Goal: Task Accomplishment & Management: Manage account settings

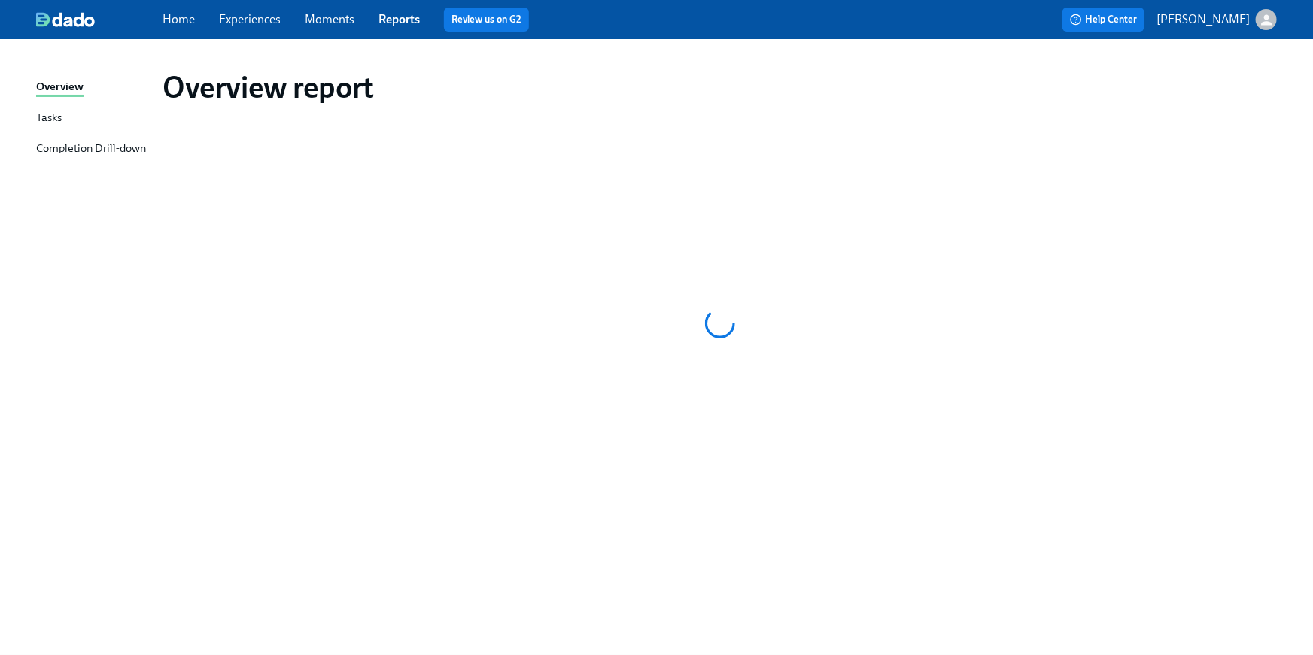
click at [174, 17] on link "Home" at bounding box center [178, 19] width 32 height 14
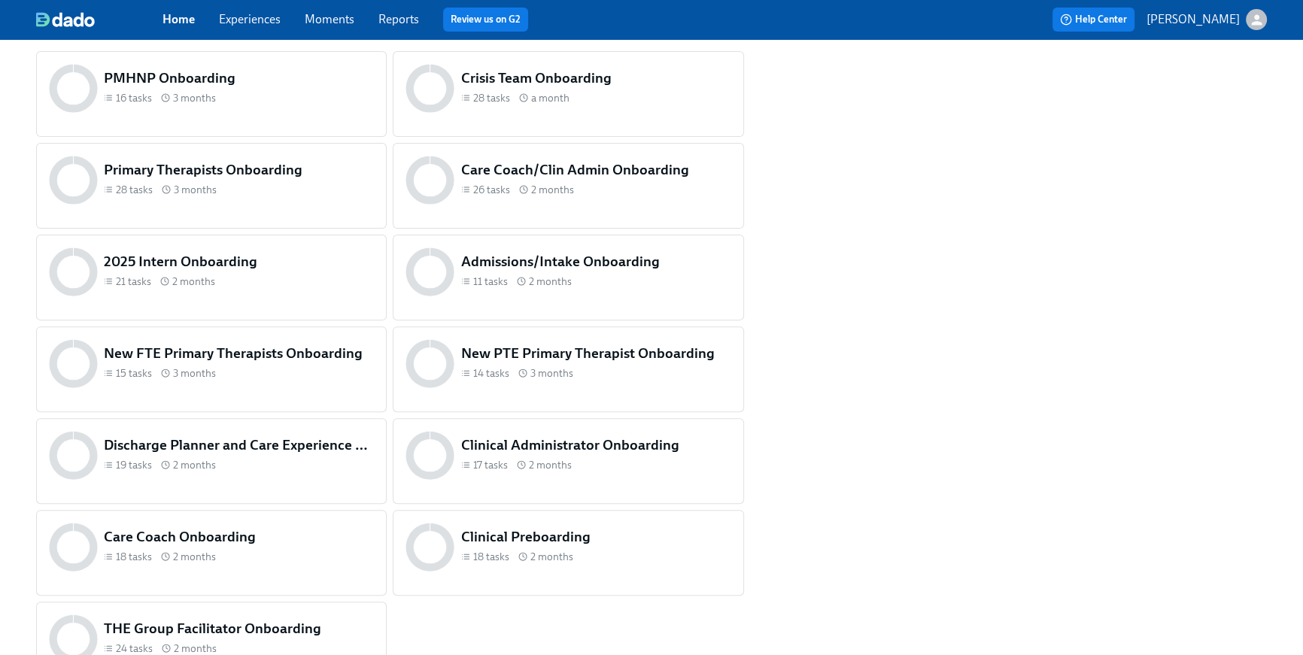
scroll to position [721, 0]
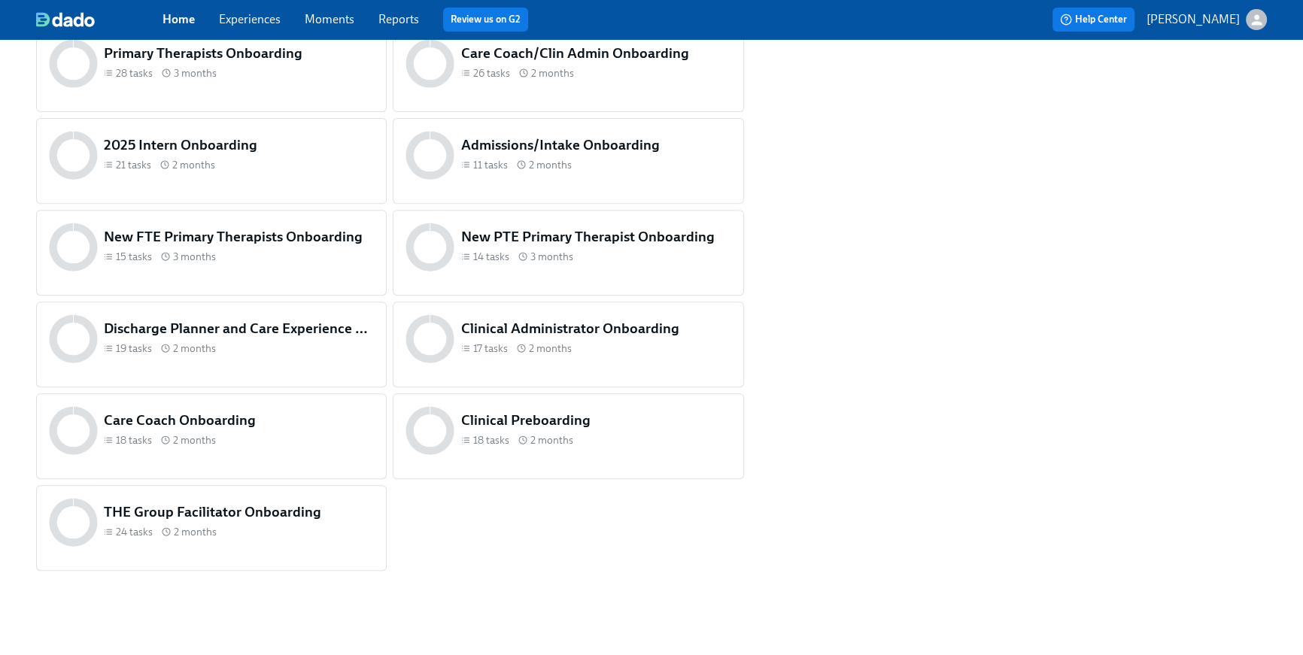
click at [508, 456] on div "Clinical Preboarding 18 tasks 2 months" at bounding box center [567, 430] width 331 height 55
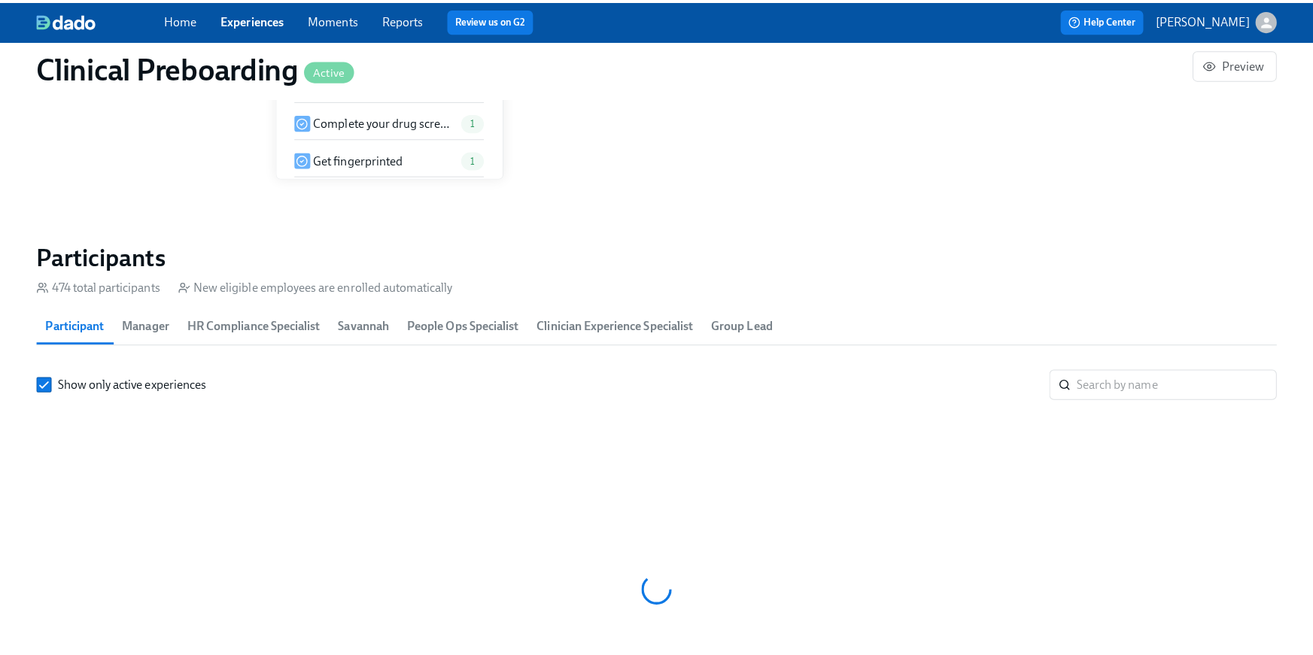
scroll to position [0, 18296]
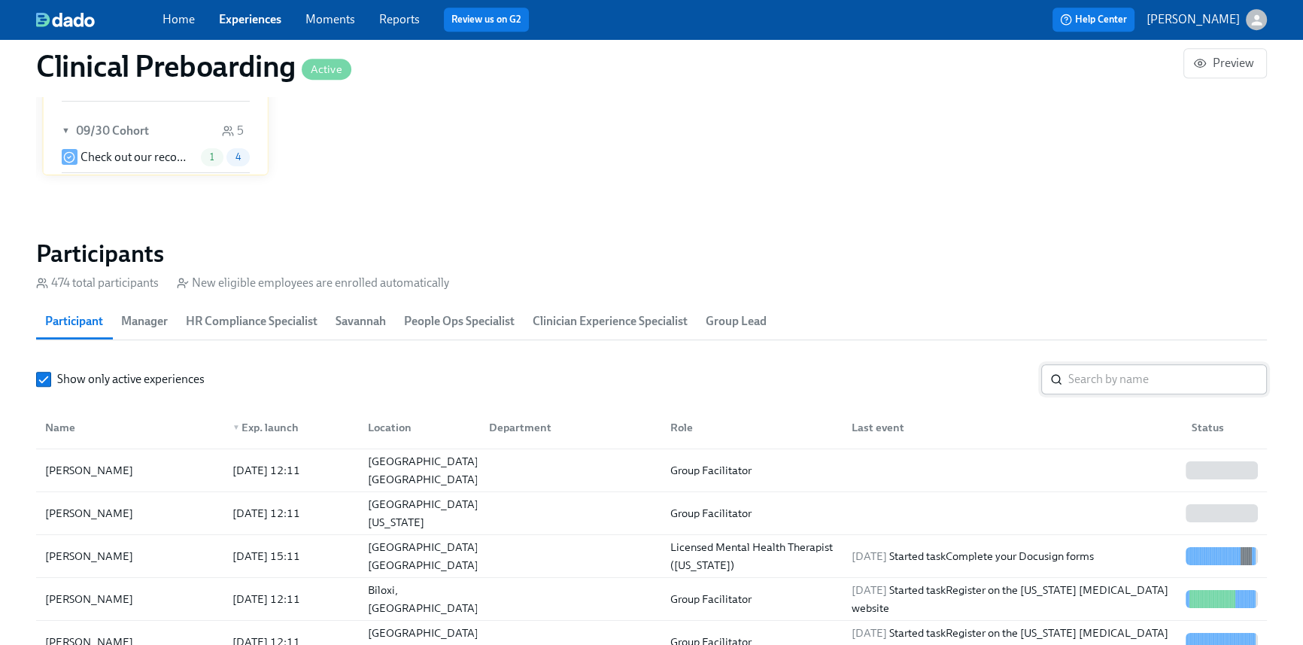
click at [1078, 385] on input "search" at bounding box center [1167, 379] width 199 height 30
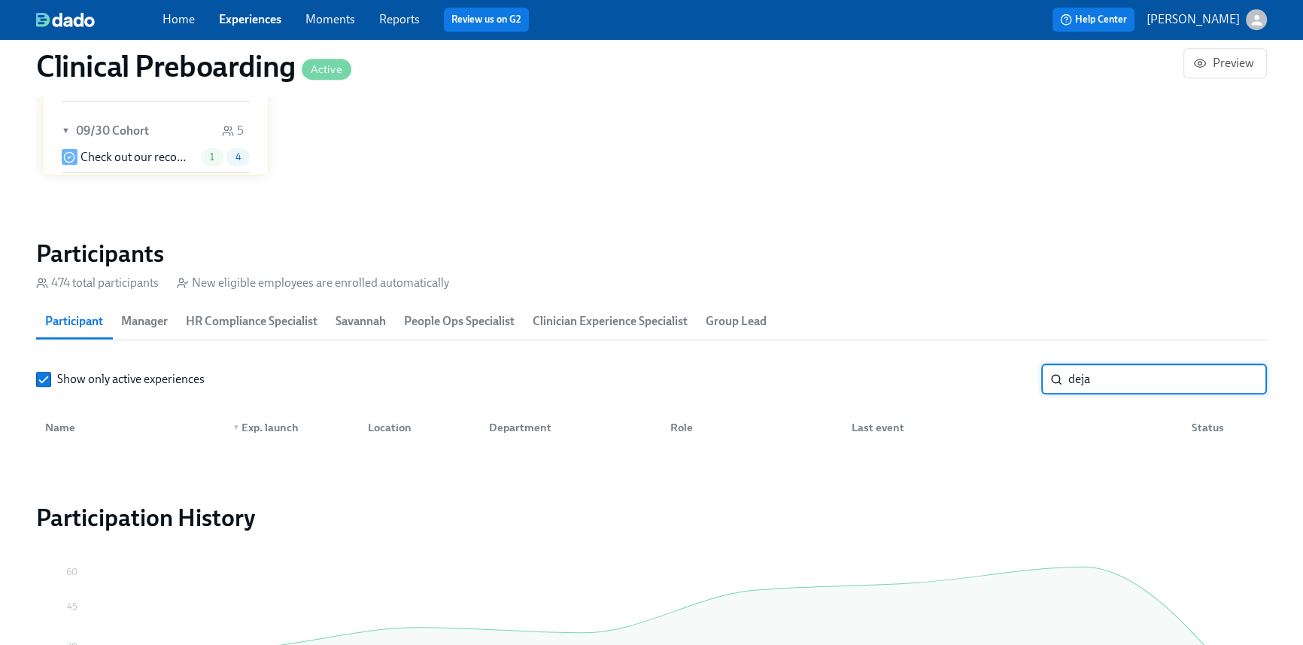
drag, startPoint x: 1099, startPoint y: 378, endPoint x: 974, endPoint y: 354, distance: 127.3
click at [974, 354] on section "Participants 474 total participants New eligible employees are enrolled automat…" at bounding box center [651, 346] width 1231 height 216
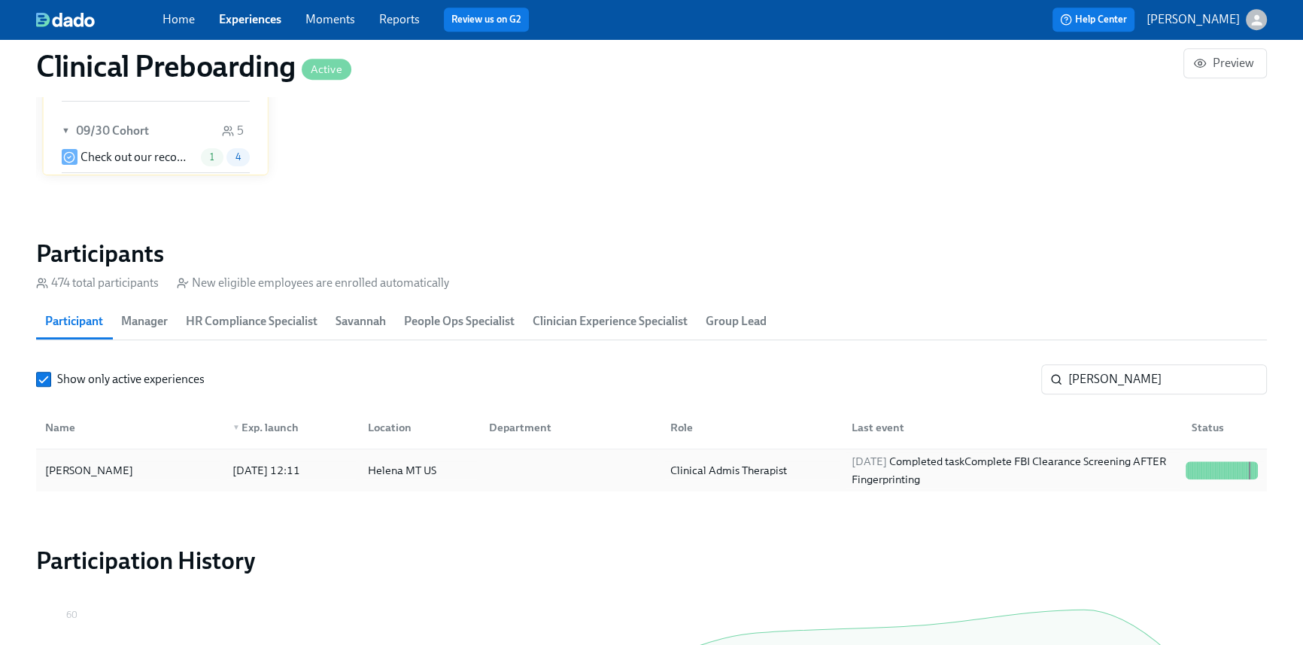
click at [1056, 475] on div "2025/09/24 Completed task Complete FBI Clearance Screening AFTER Fingerprinting" at bounding box center [1012, 470] width 334 height 36
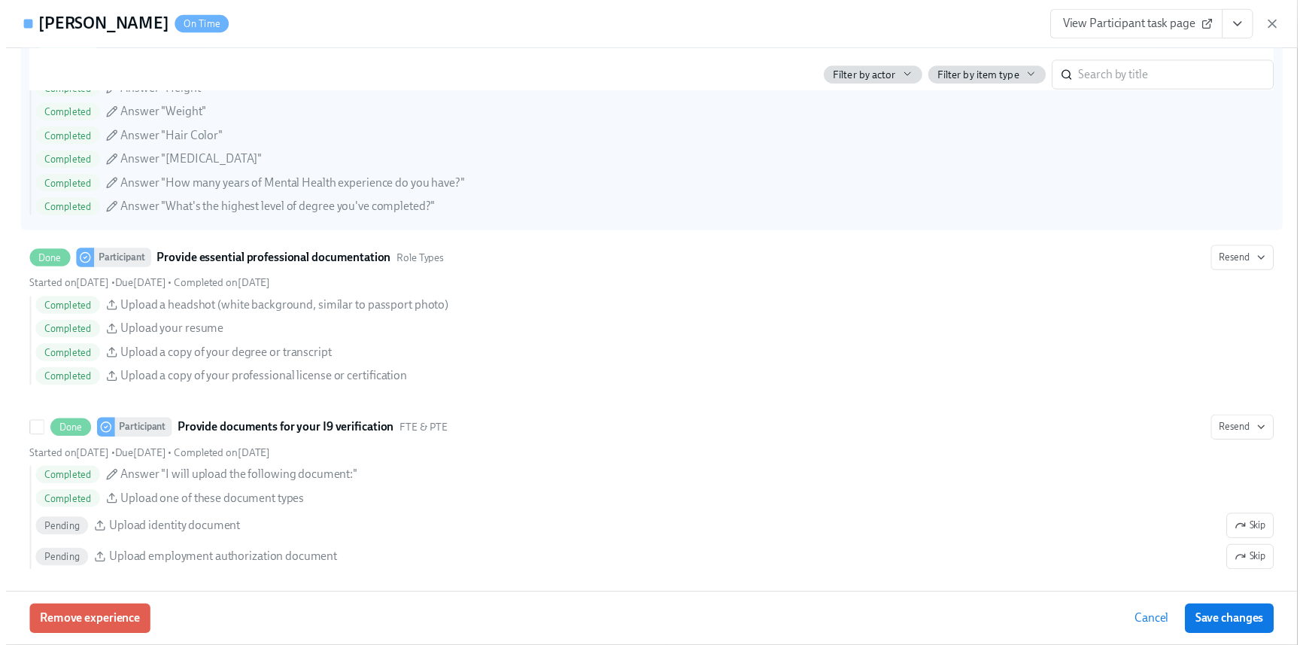
scroll to position [1261, 0]
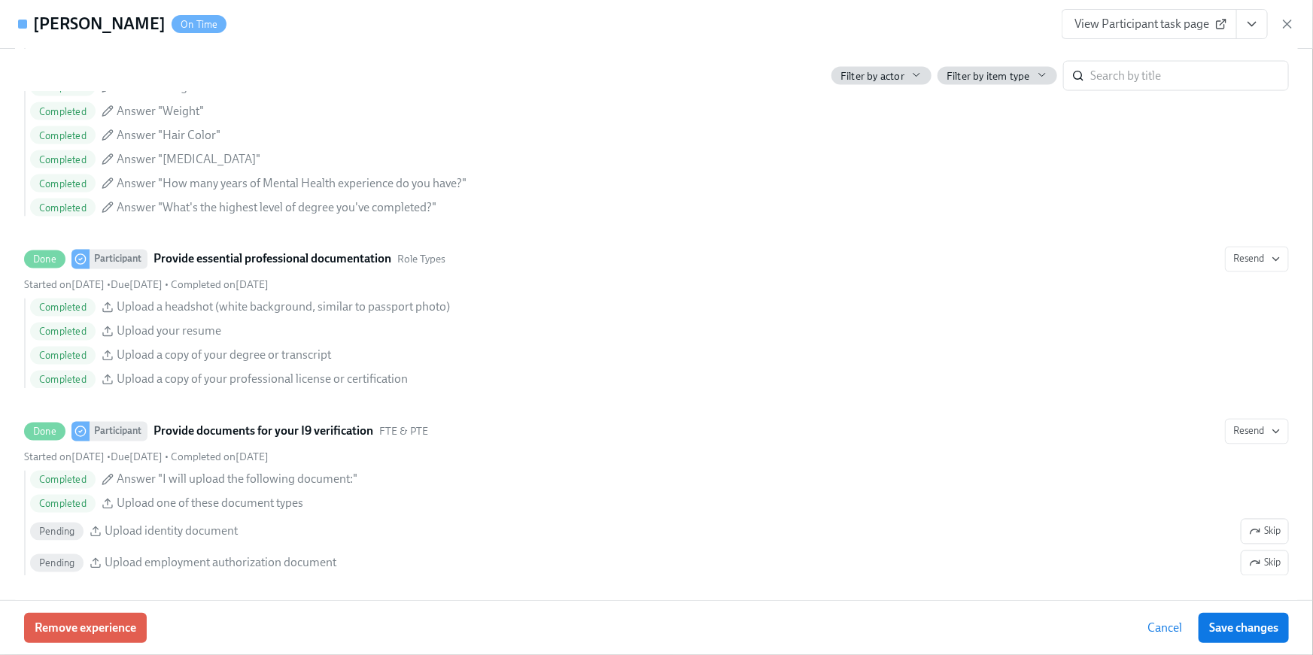
click at [1246, 17] on icon "View task page" at bounding box center [1251, 24] width 15 height 15
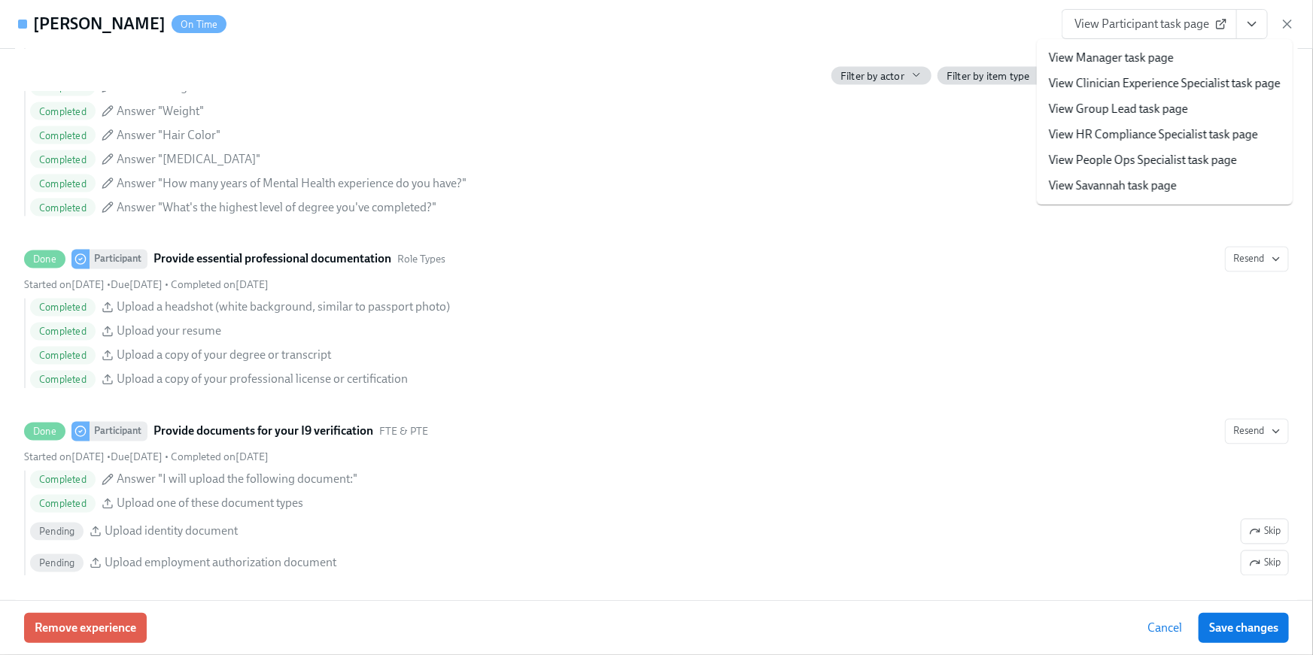
click at [1166, 129] on link "View HR Compliance Specialist task page" at bounding box center [1153, 134] width 209 height 17
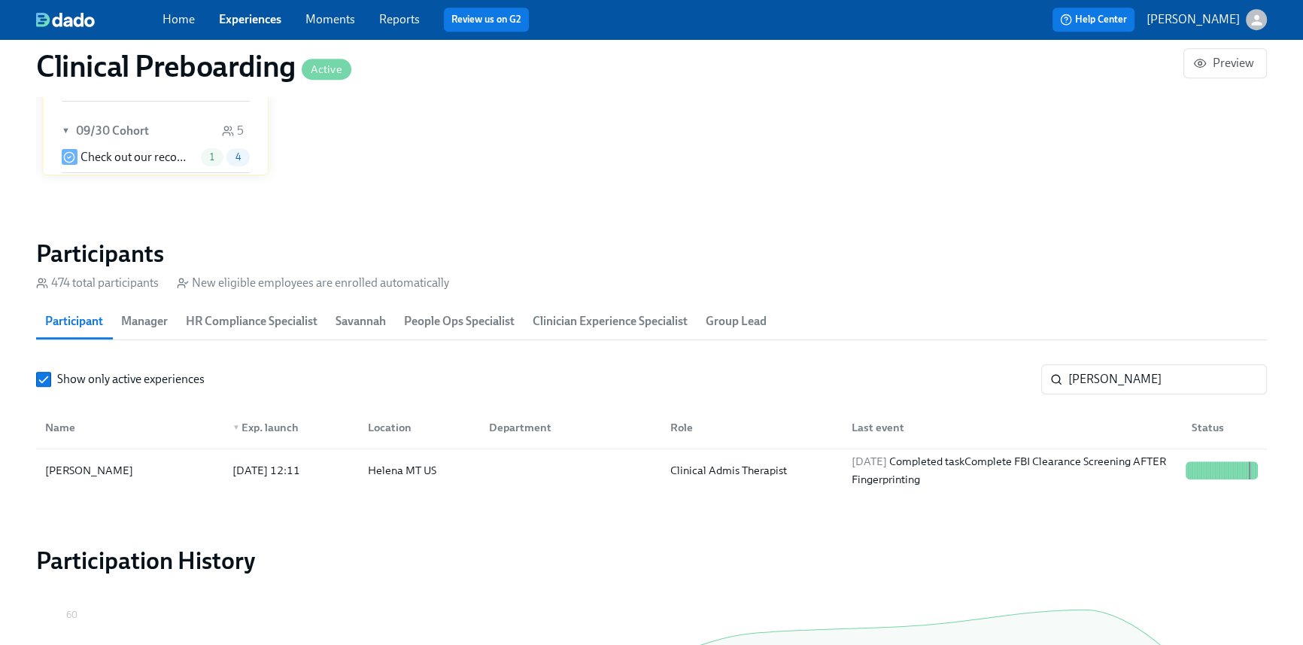
scroll to position [0, 19199]
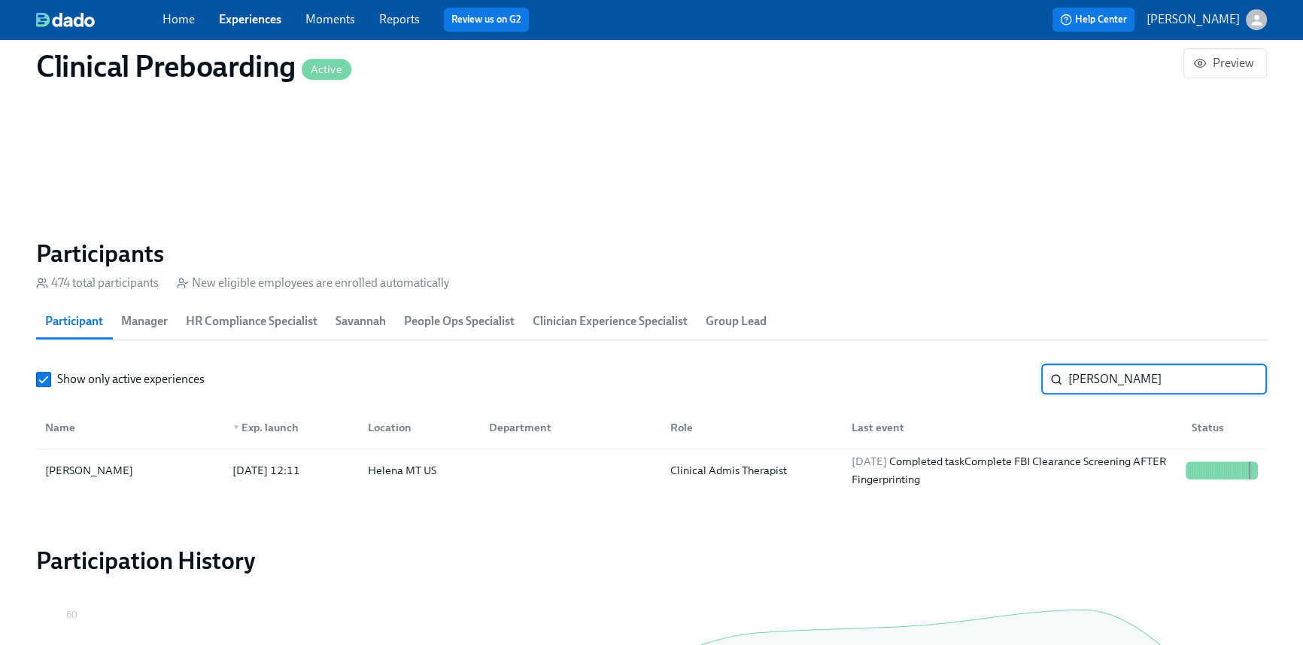
drag, startPoint x: 1100, startPoint y: 377, endPoint x: 980, endPoint y: 361, distance: 120.6
click at [982, 362] on section "Participants 474 total participants New eligible employees are enrolled automat…" at bounding box center [651, 367] width 1231 height 259
click at [937, 460] on div "2025/09/24 Completed task Complete your drug screening" at bounding box center [1009, 470] width 340 height 30
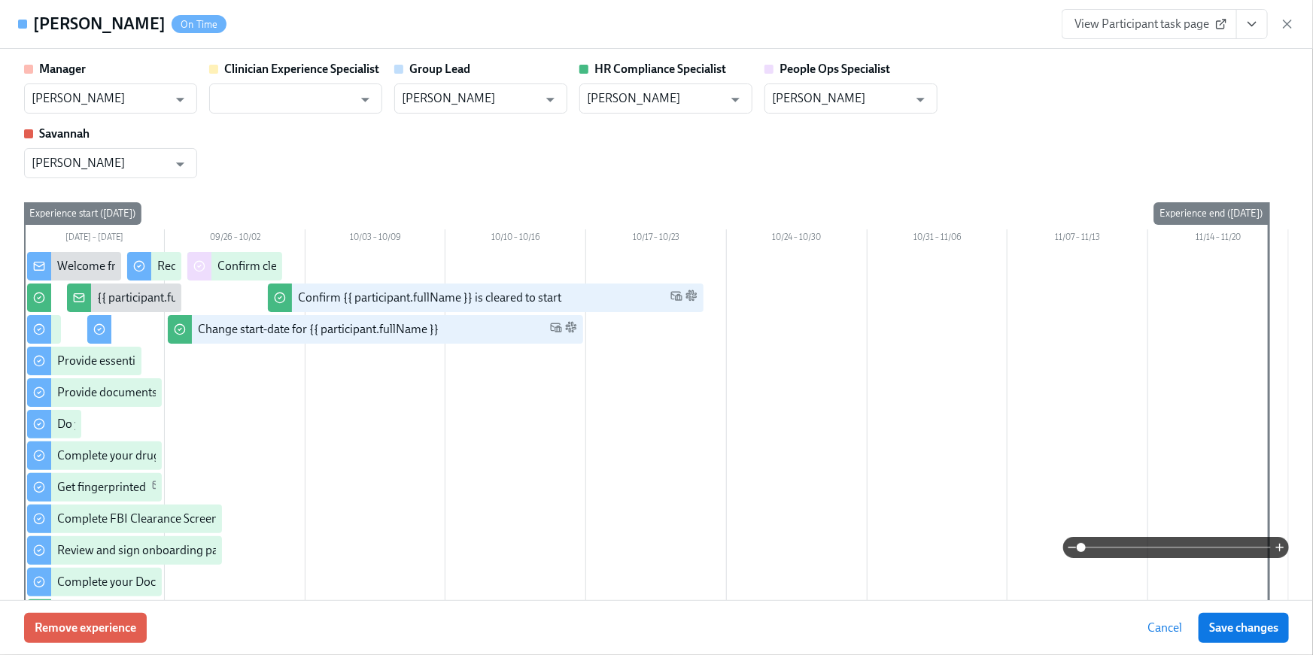
click at [1249, 26] on icon "View task page" at bounding box center [1251, 24] width 15 height 15
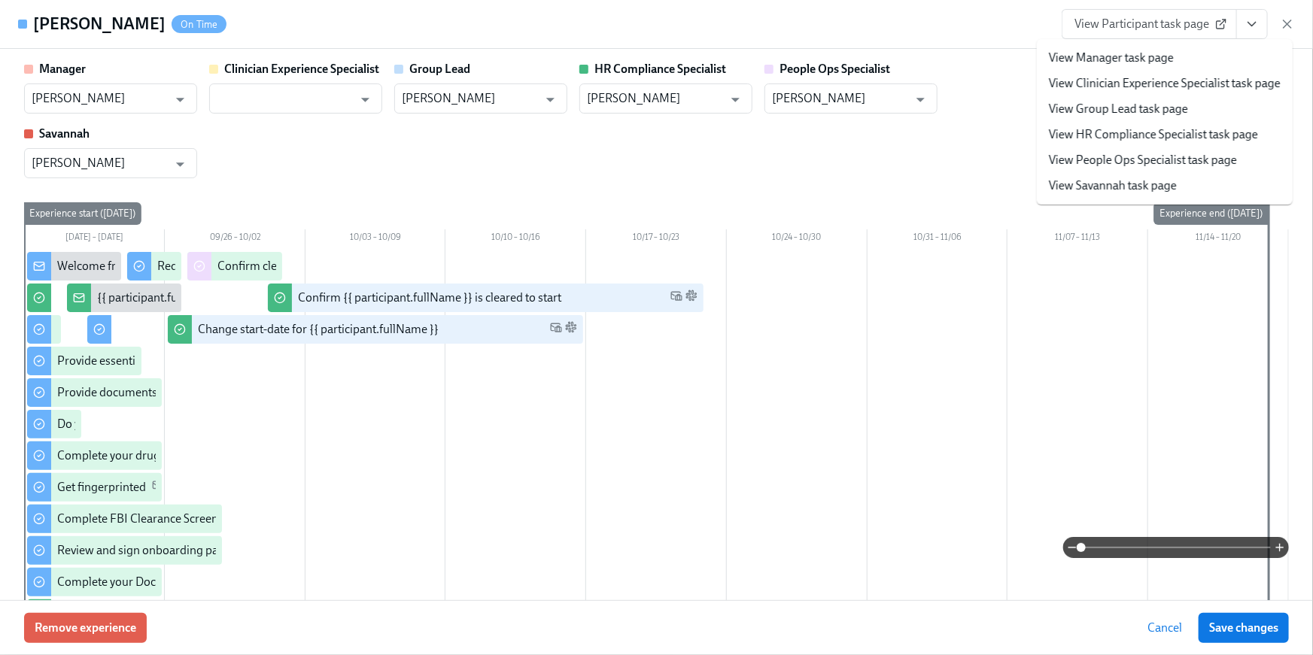
click at [1128, 131] on link "View HR Compliance Specialist task page" at bounding box center [1153, 134] width 209 height 17
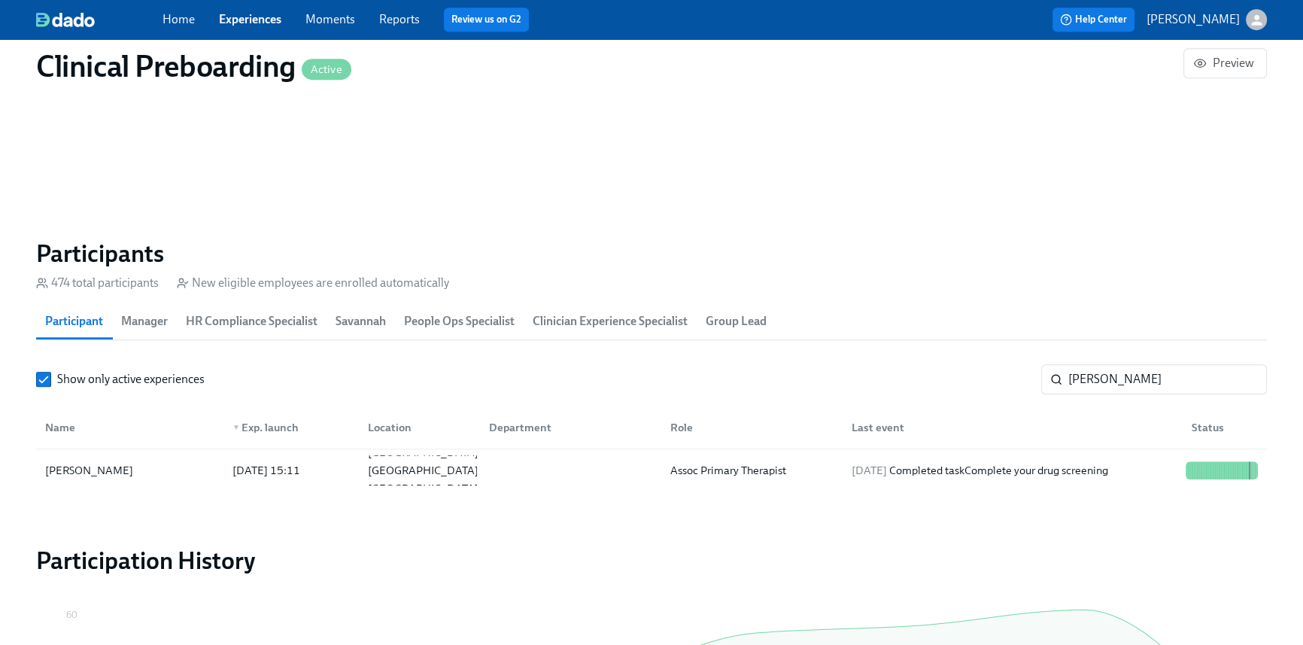
scroll to position [0, 19189]
click at [1146, 392] on div "Show only active experiences jessica salo ​ Name ▼ Exp. launch Location Departm…" at bounding box center [651, 427] width 1231 height 127
click at [1109, 374] on input "jessica salo" at bounding box center [1167, 379] width 199 height 30
click at [1140, 379] on input "jessica salo" at bounding box center [1167, 379] width 199 height 30
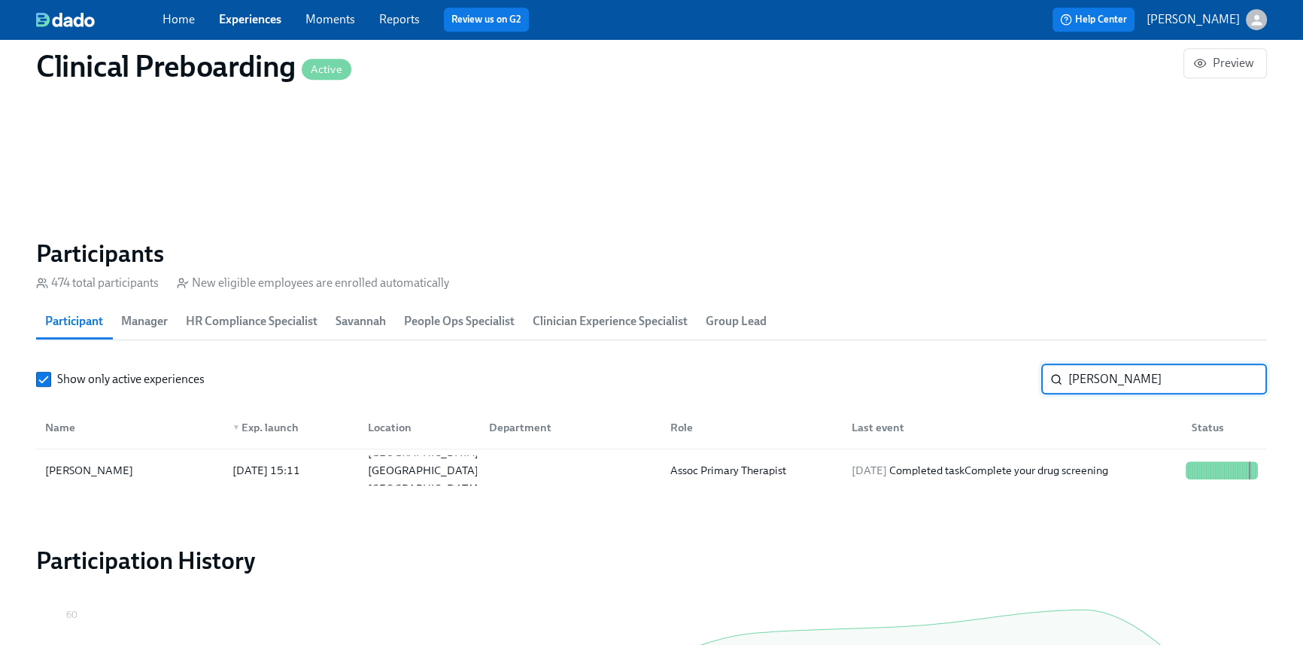
drag, startPoint x: 1129, startPoint y: 382, endPoint x: 1047, endPoint y: 373, distance: 82.5
click at [1047, 373] on div "jessica salo ​" at bounding box center [1154, 379] width 226 height 30
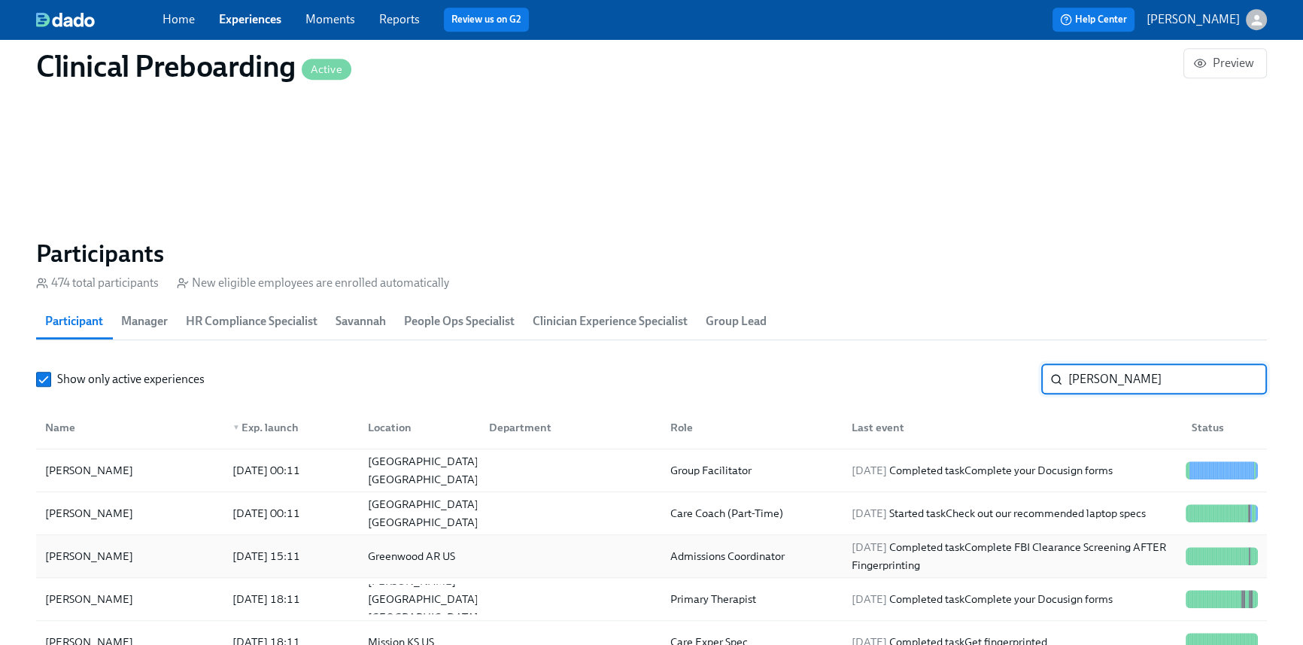
click at [504, 546] on div at bounding box center [567, 556] width 181 height 30
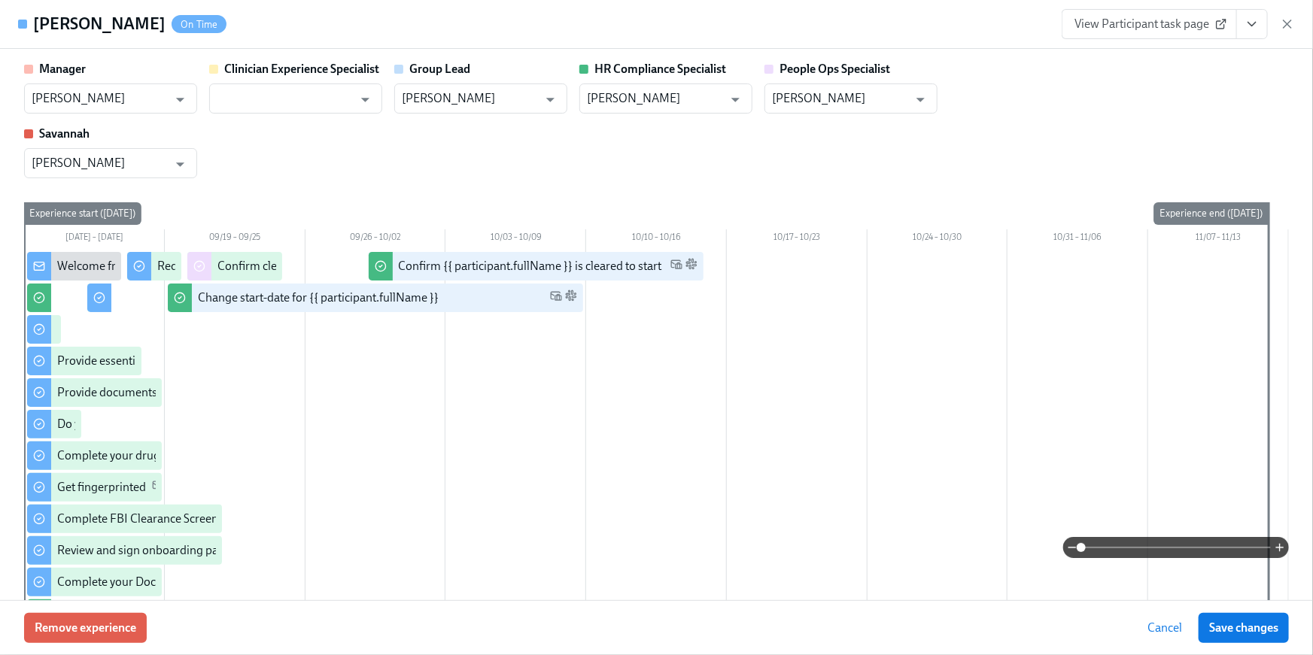
click at [1243, 32] on button "View task page" at bounding box center [1252, 24] width 32 height 30
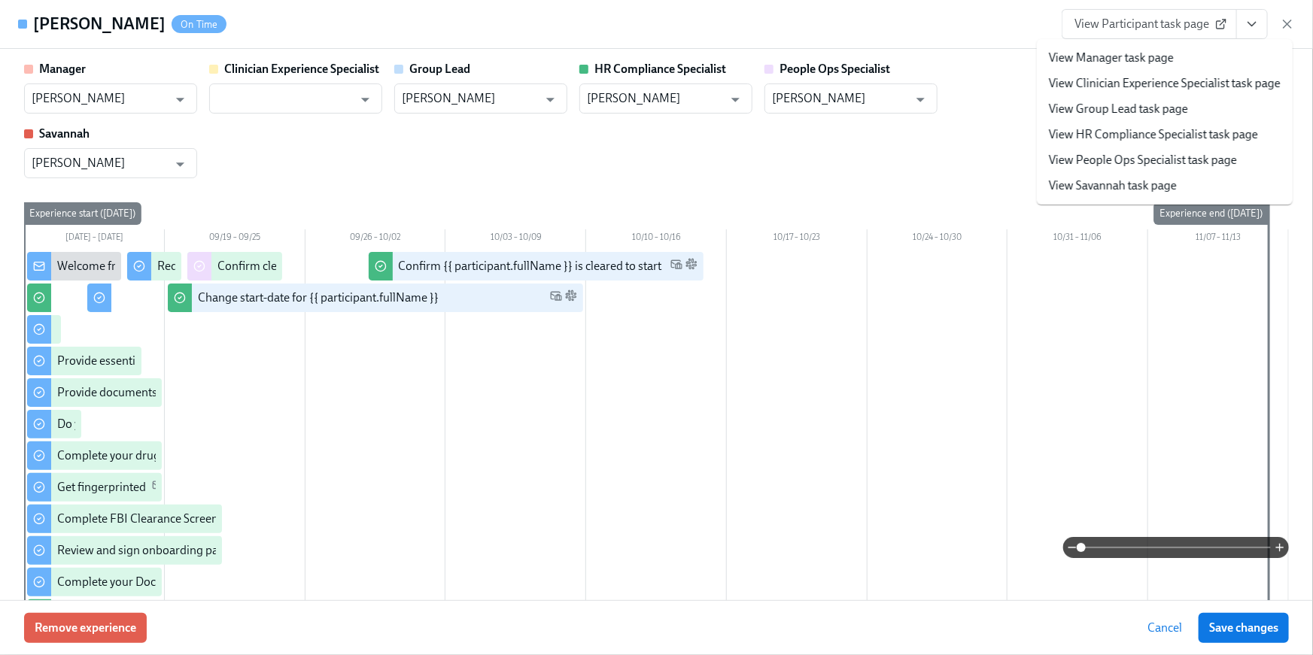
click at [1193, 138] on link "View HR Compliance Specialist task page" at bounding box center [1153, 134] width 209 height 17
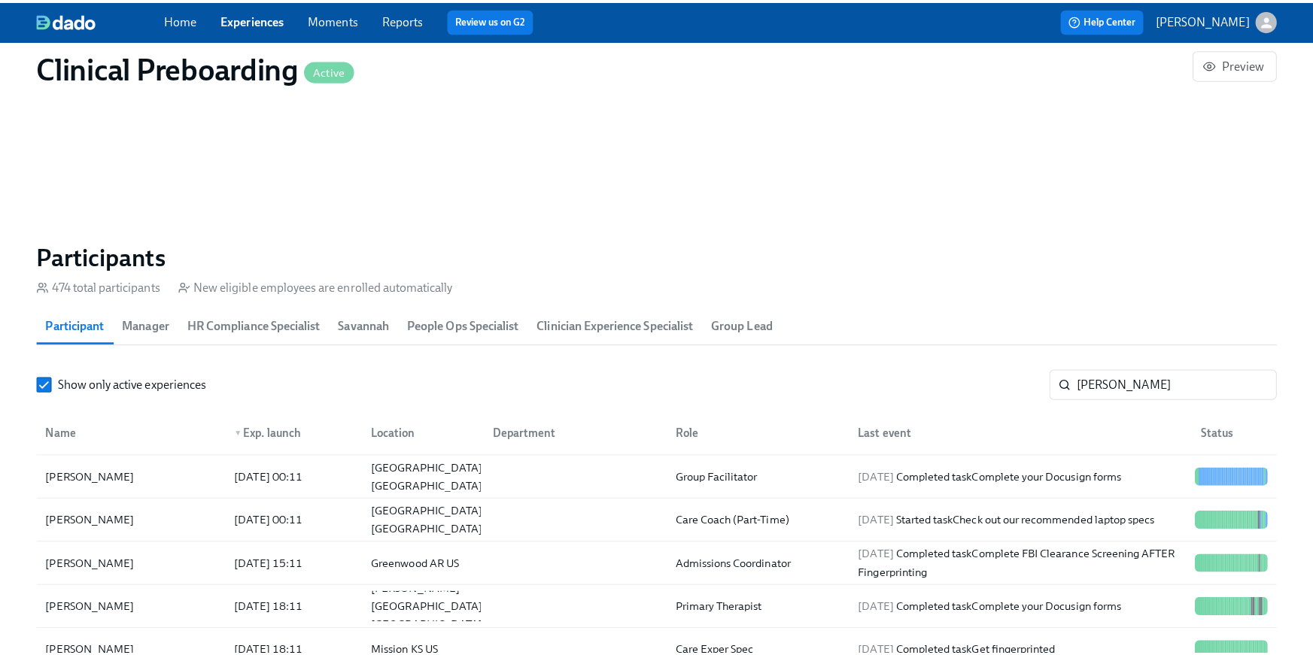
scroll to position [0, 19189]
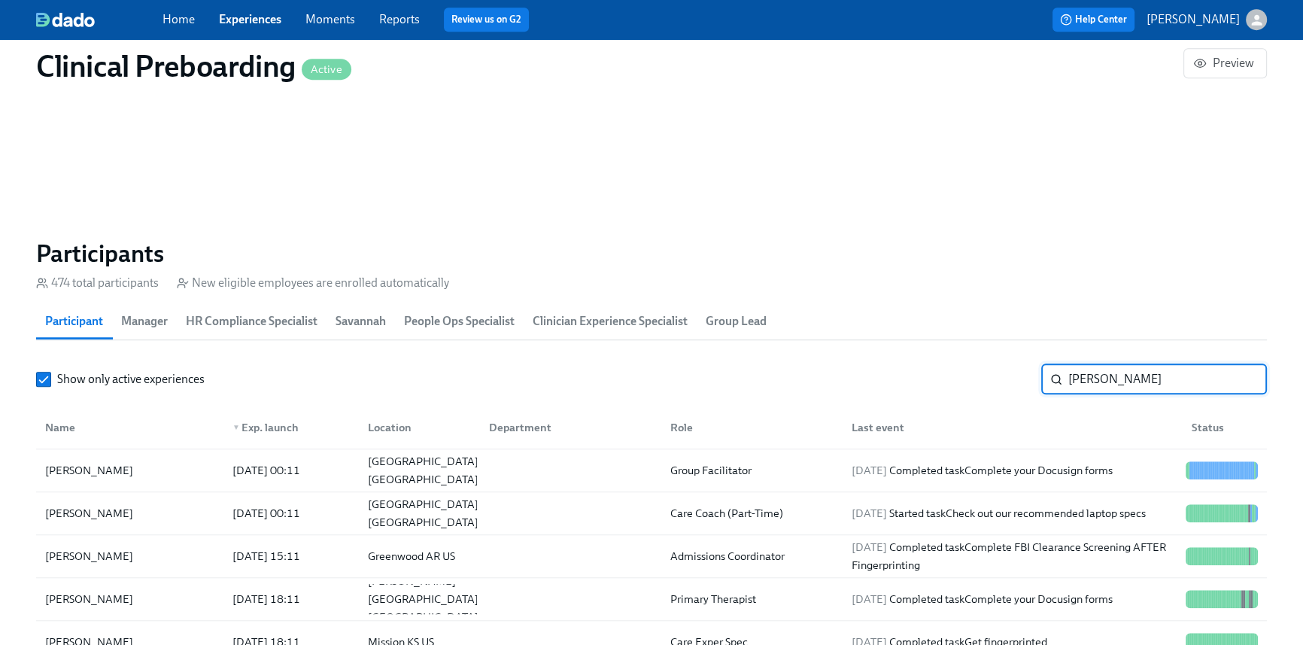
drag, startPoint x: 1087, startPoint y: 368, endPoint x: 1106, endPoint y: 374, distance: 19.7
click at [1088, 368] on input "taylor" at bounding box center [1167, 379] width 199 height 30
drag, startPoint x: 1104, startPoint y: 375, endPoint x: 1018, endPoint y: 375, distance: 85.8
click at [1018, 375] on div "Show only active experiences taylor ​" at bounding box center [651, 379] width 1231 height 30
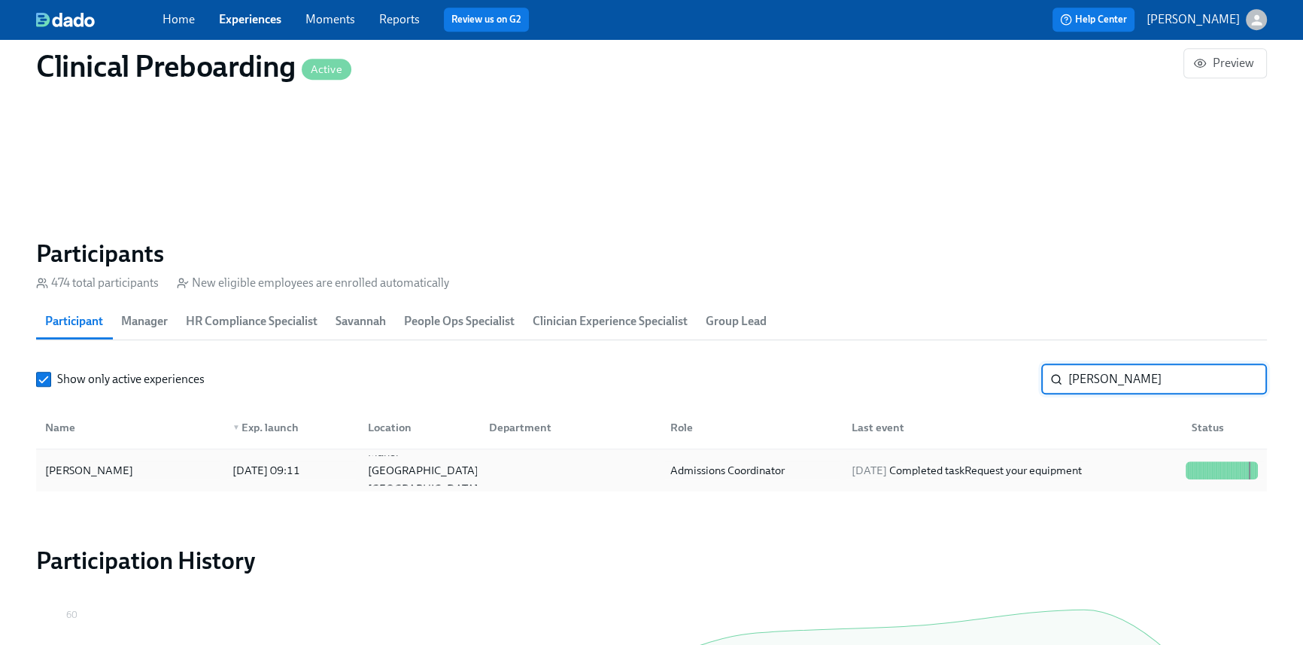
type input "logan"
click at [980, 479] on div "2025/09/22 Completed task Request your equipment" at bounding box center [1009, 470] width 340 height 30
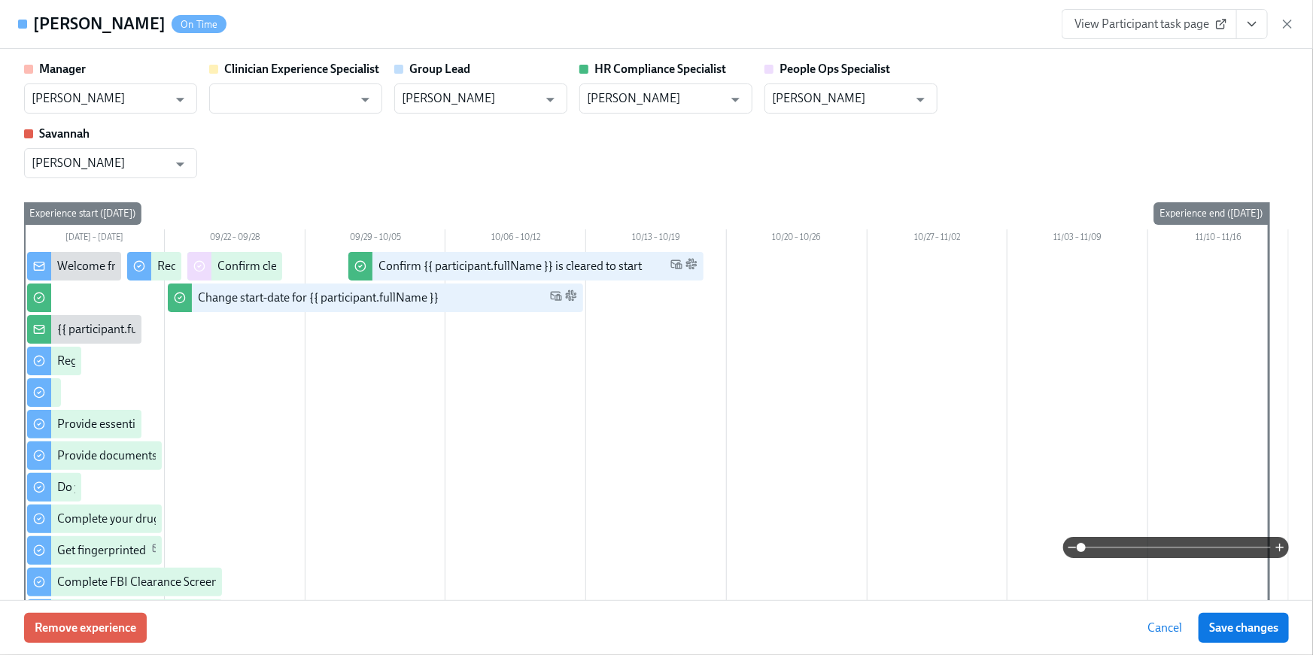
click at [1255, 29] on icon "View task page" at bounding box center [1251, 24] width 15 height 15
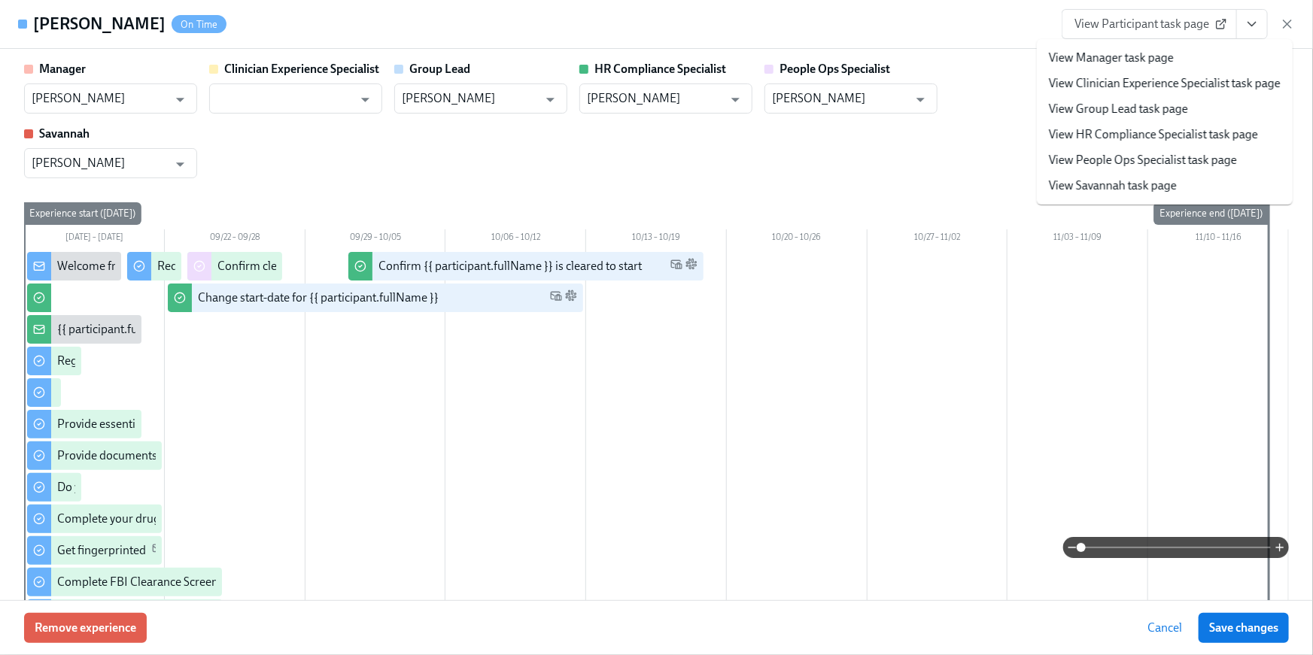
click at [1184, 132] on link "View HR Compliance Specialist task page" at bounding box center [1153, 134] width 209 height 17
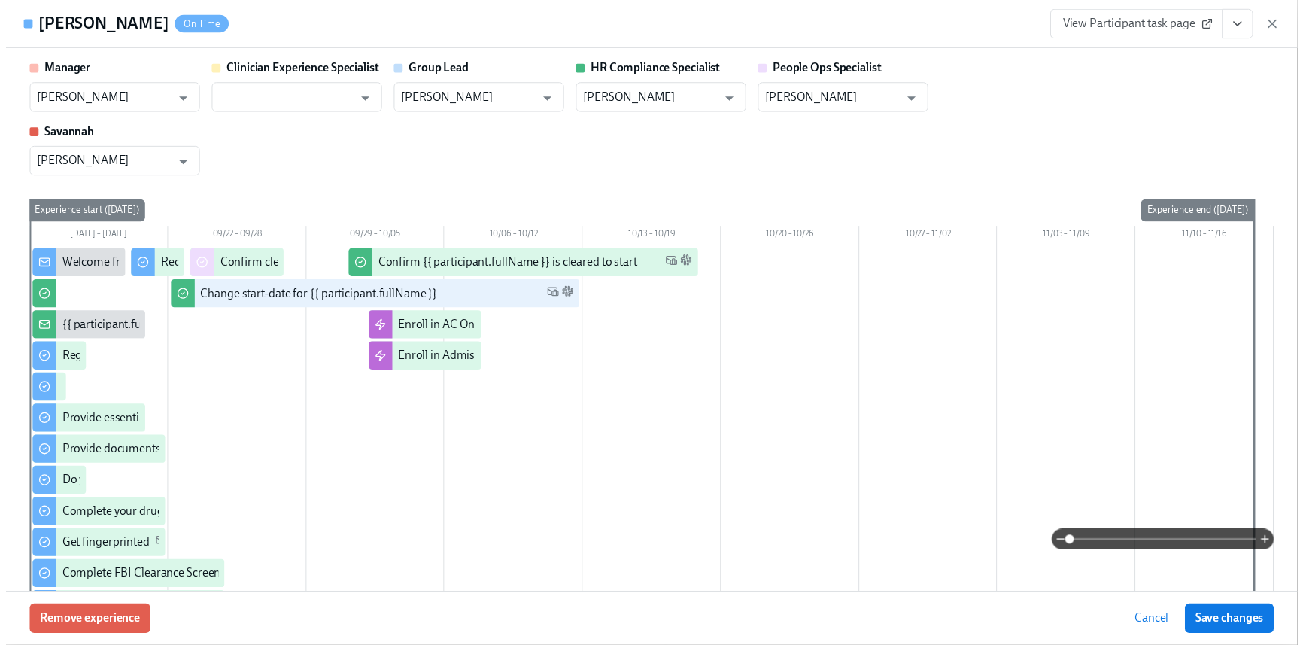
scroll to position [0, 19199]
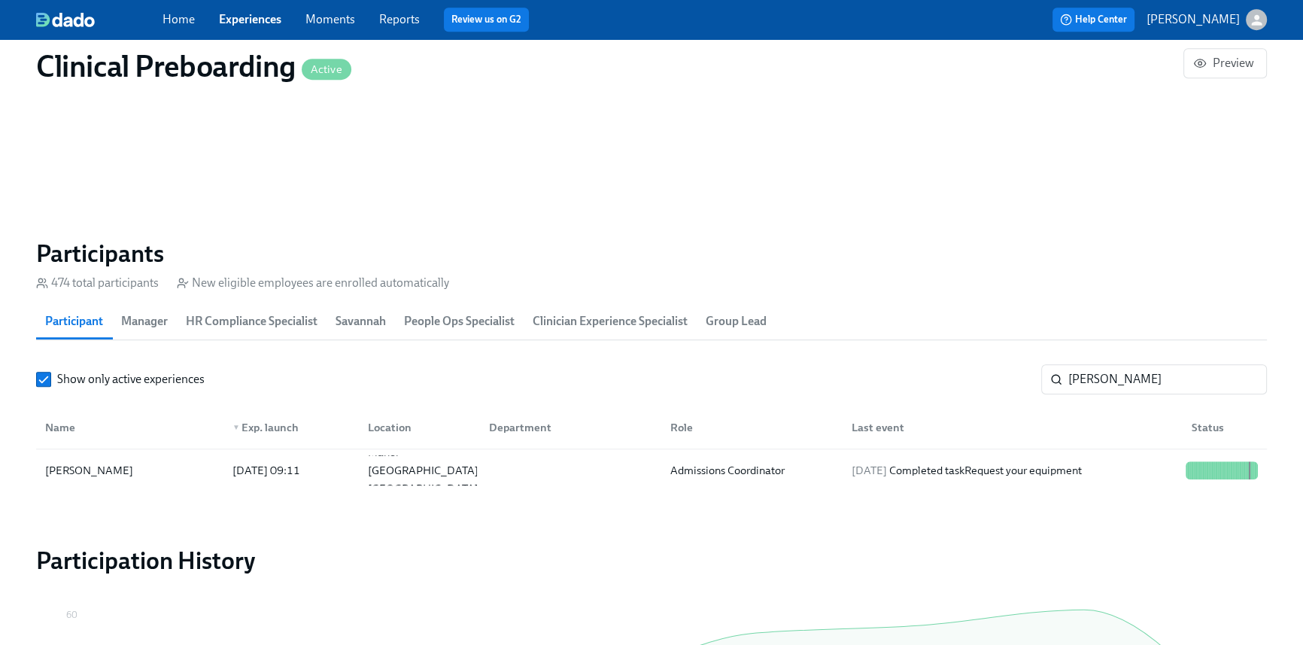
scroll to position [0, 19189]
click at [176, 23] on link "Home" at bounding box center [178, 19] width 32 height 14
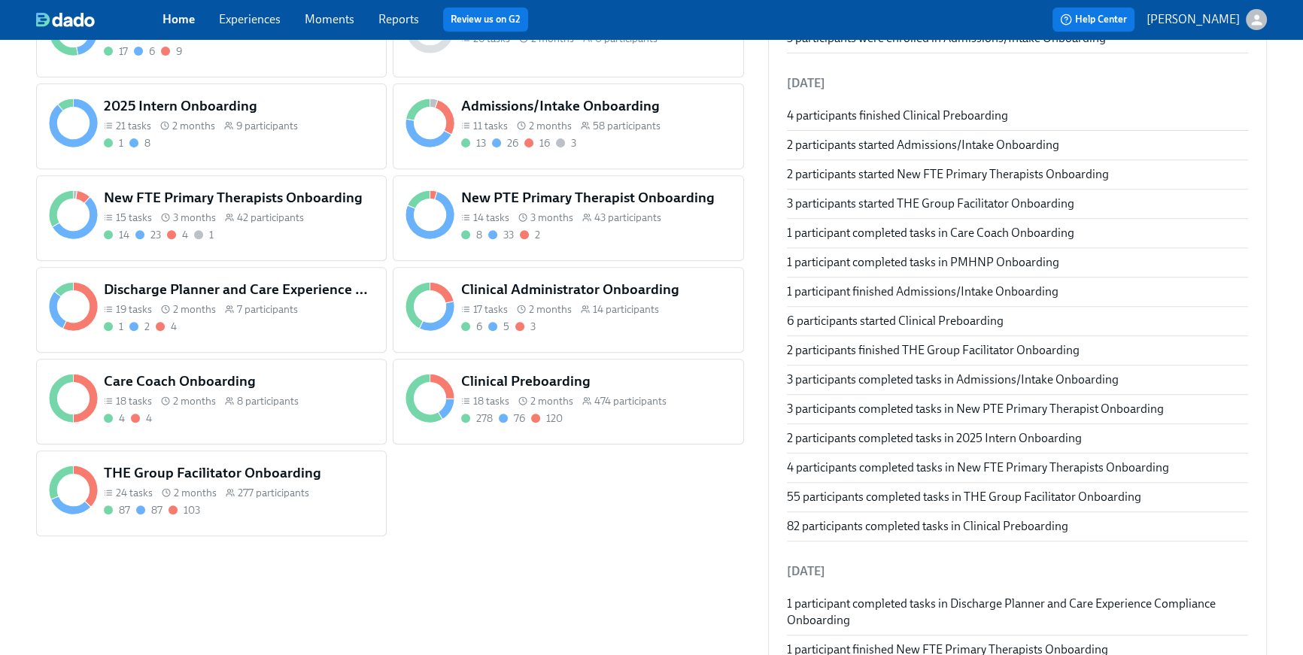
scroll to position [692, 0]
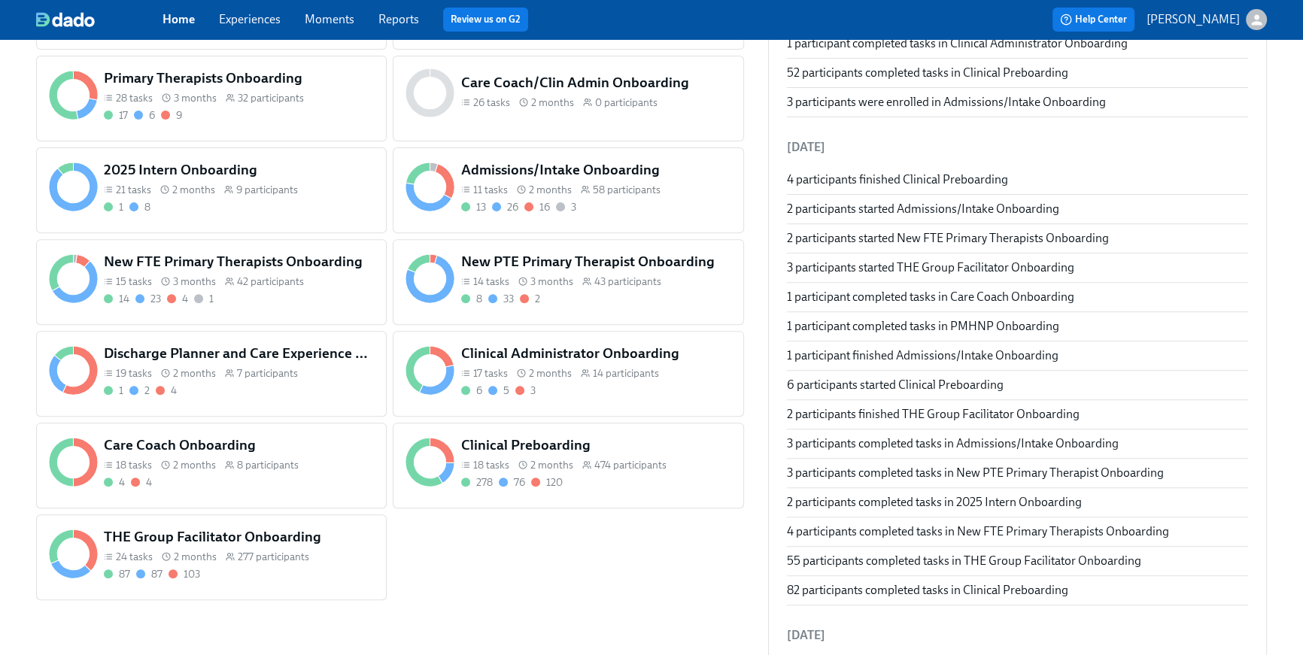
click at [577, 200] on div "13 26 16 3" at bounding box center [596, 207] width 270 height 14
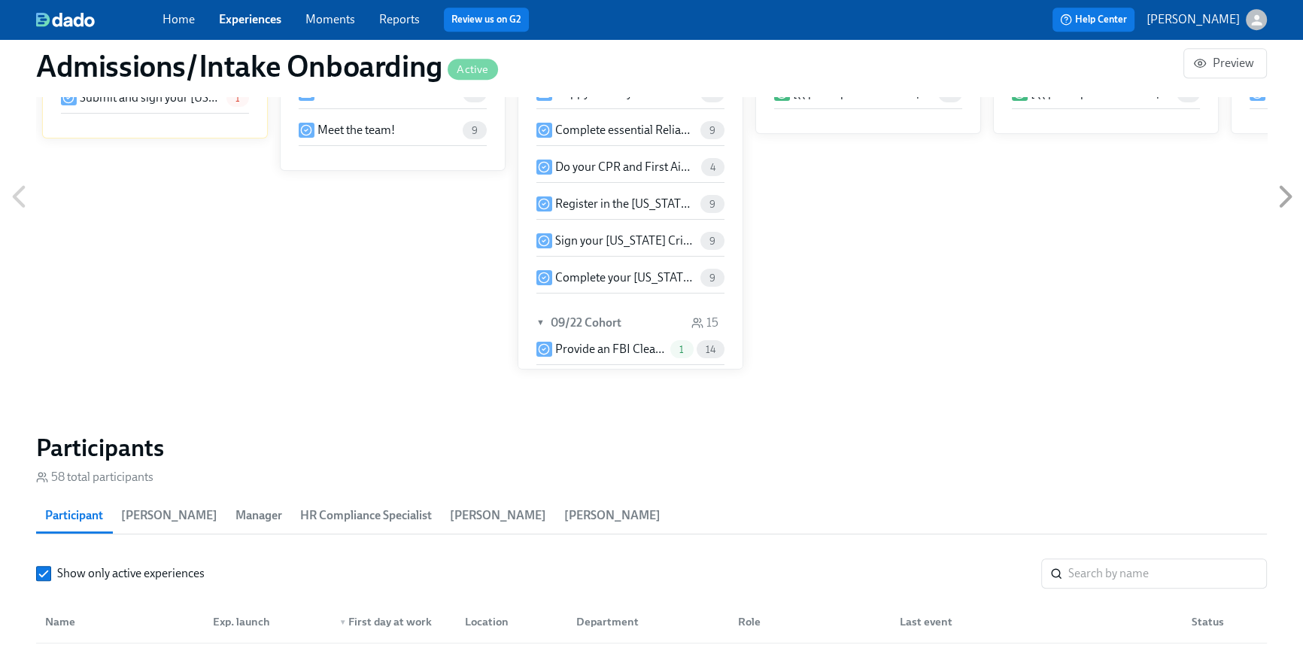
scroll to position [1247, 0]
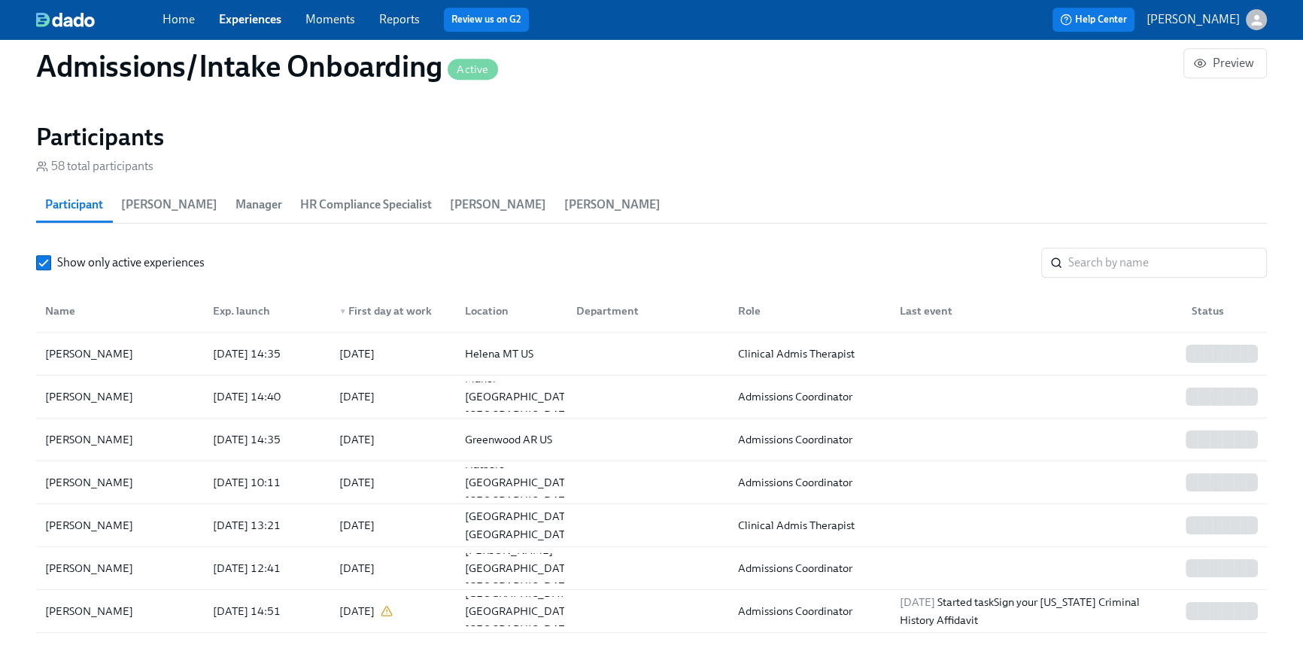
click at [190, 23] on link "Home" at bounding box center [178, 19] width 32 height 14
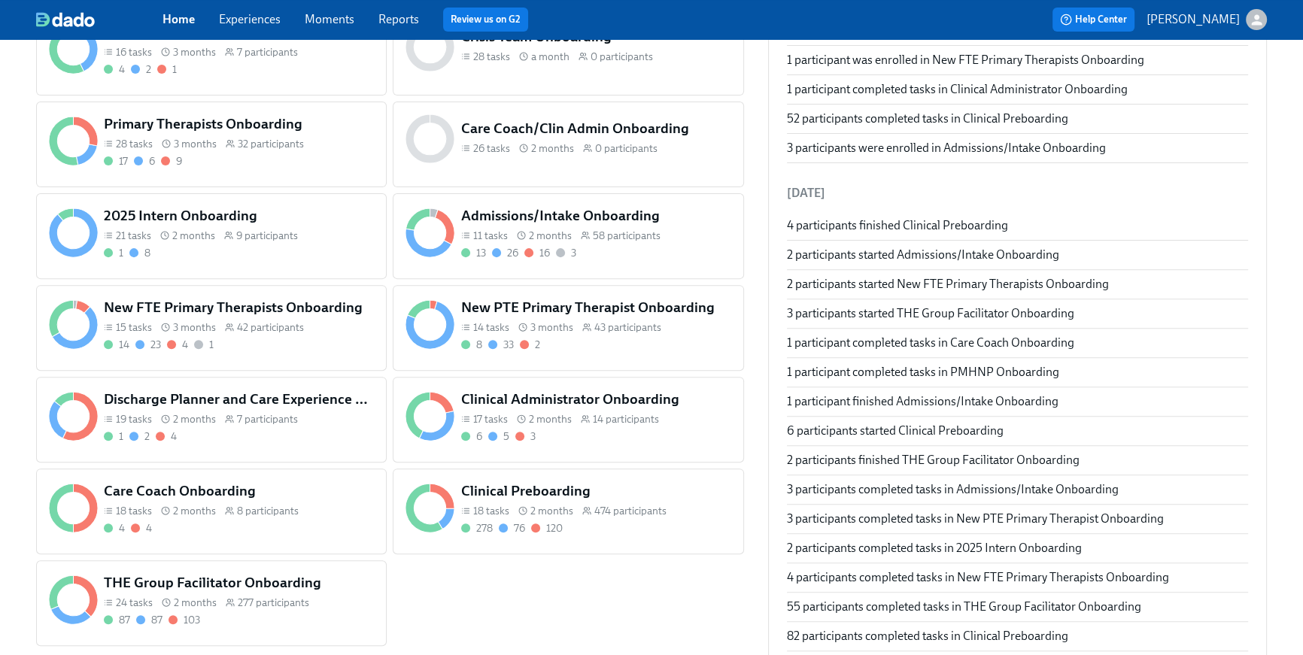
scroll to position [660, 0]
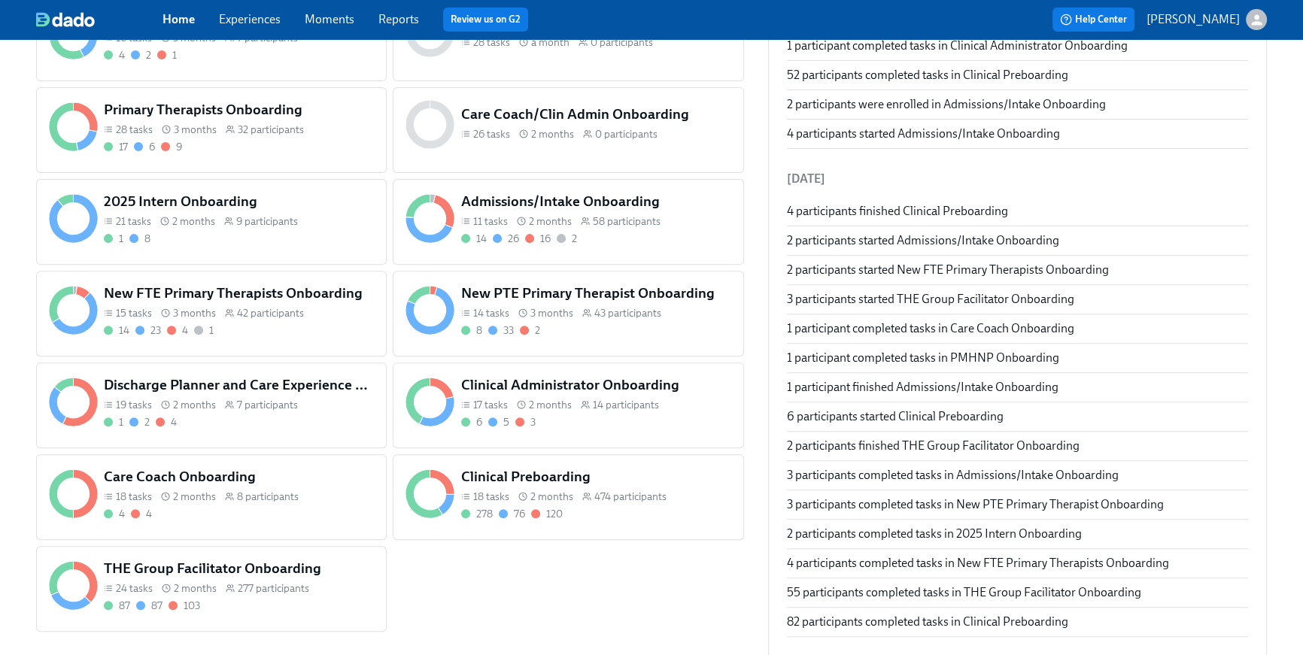
click at [344, 330] on div "14 23 4 1" at bounding box center [239, 330] width 270 height 14
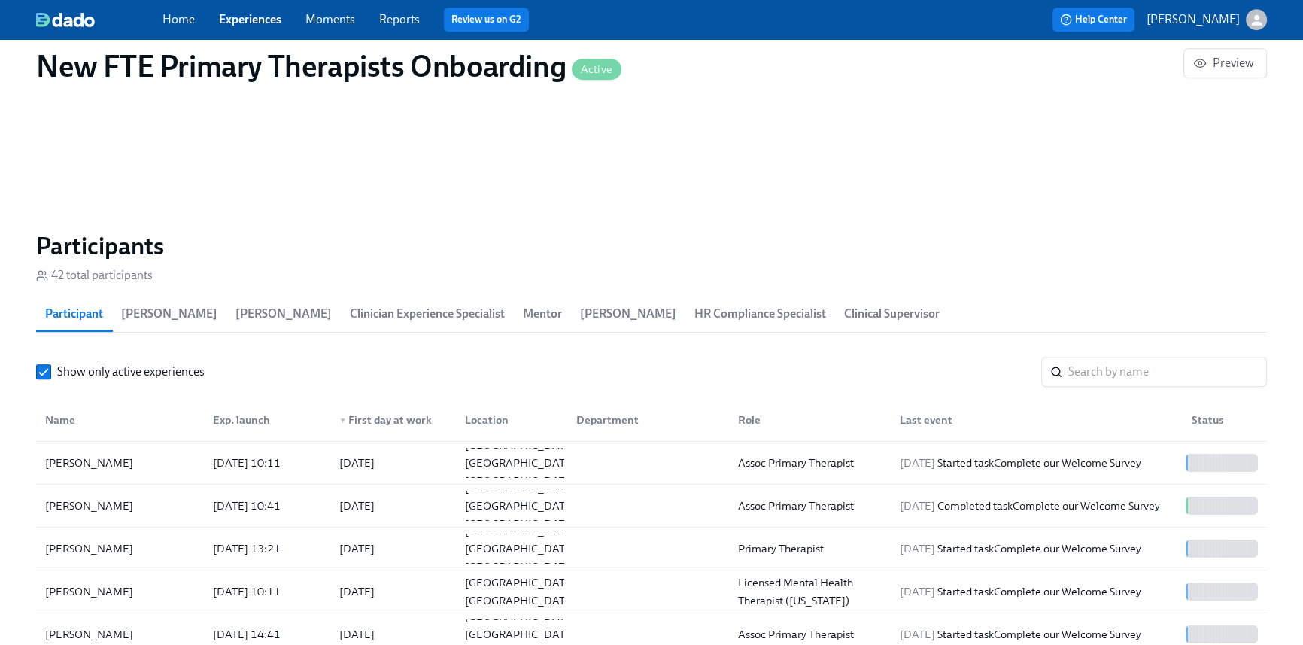
scroll to position [387, 0]
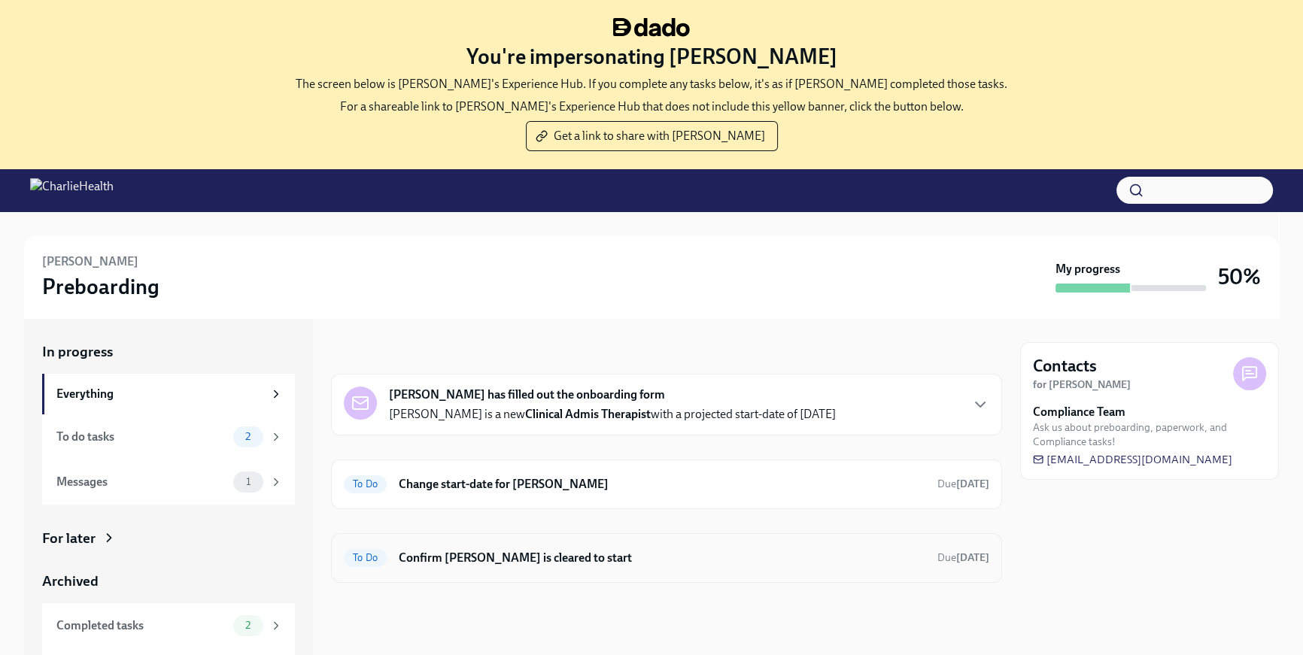
click at [838, 553] on h6 "Confirm Alison DesJarlais is cleared to start" at bounding box center [662, 558] width 527 height 17
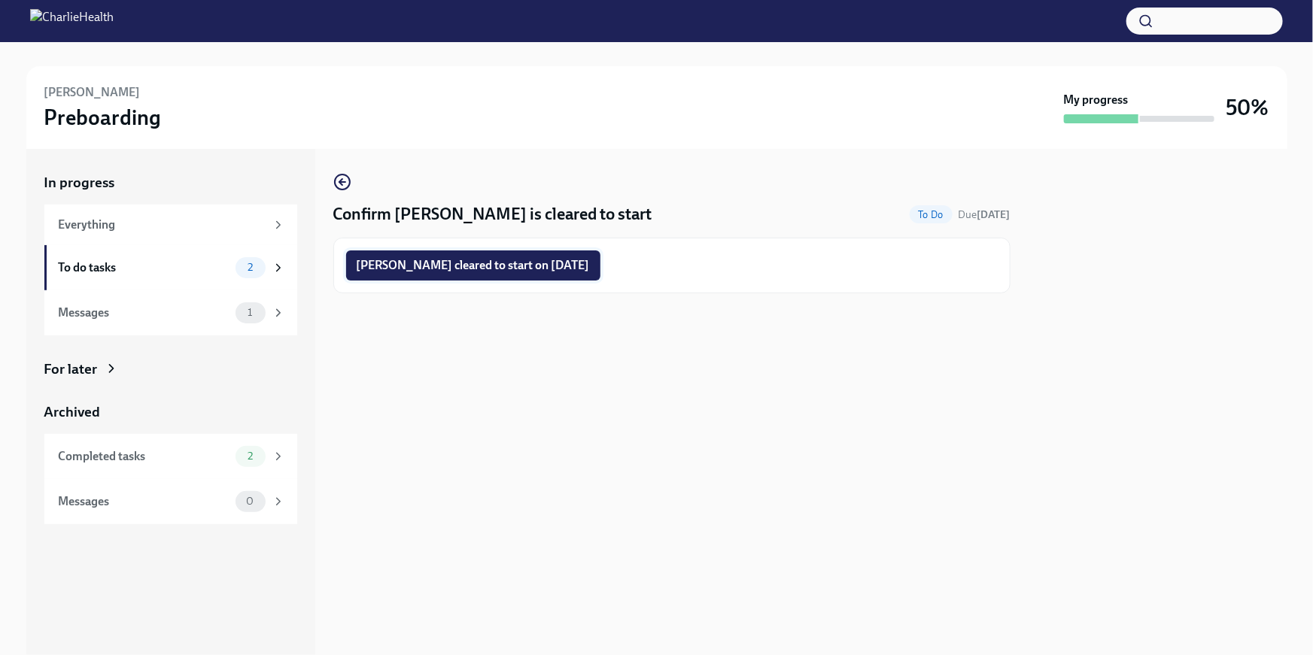
click at [443, 266] on span "Alison DesJarlais cleared to start on 10/06/2025" at bounding box center [473, 265] width 233 height 15
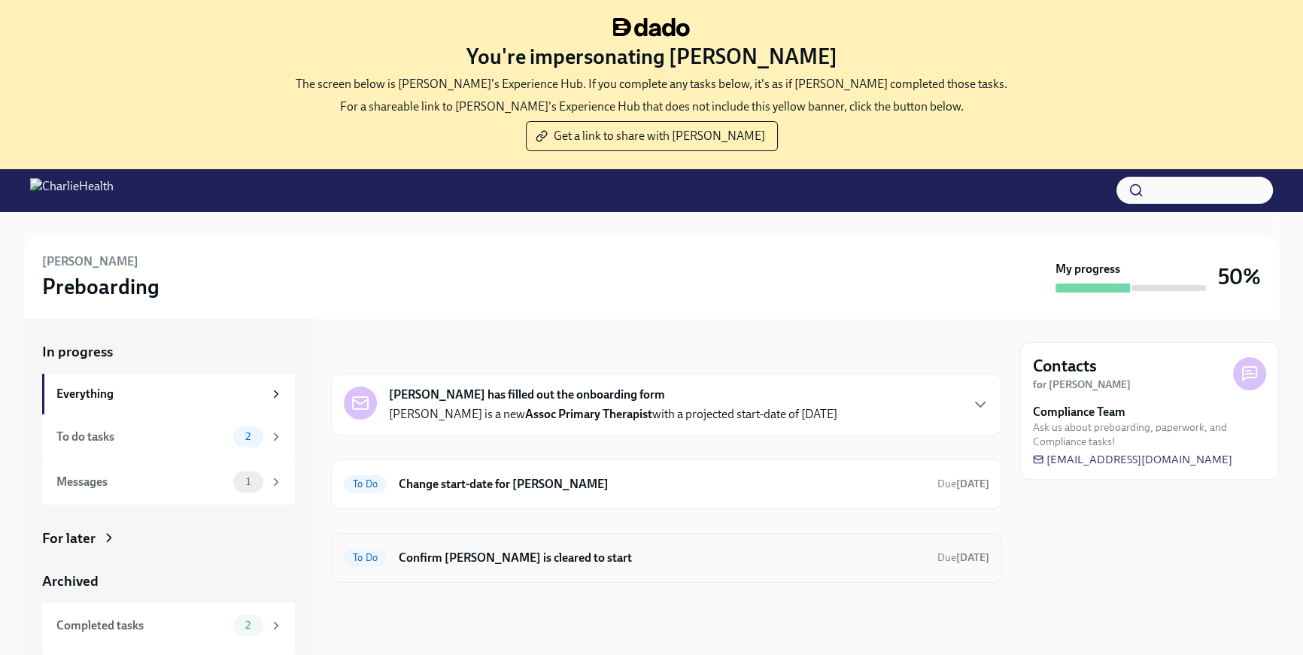
click at [584, 554] on h6 "Confirm Jessica Salony is cleared to start" at bounding box center [662, 558] width 527 height 17
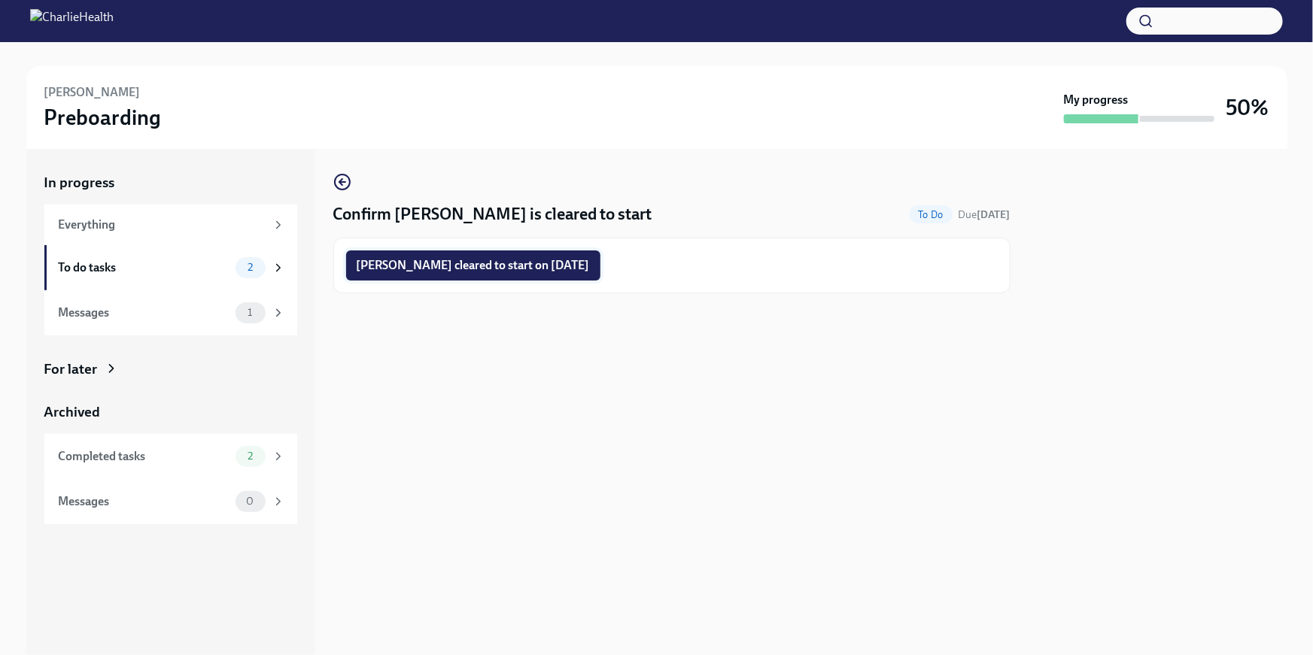
click at [537, 269] on span "Jessica Salony cleared to start on 10/06/2025" at bounding box center [473, 265] width 233 height 15
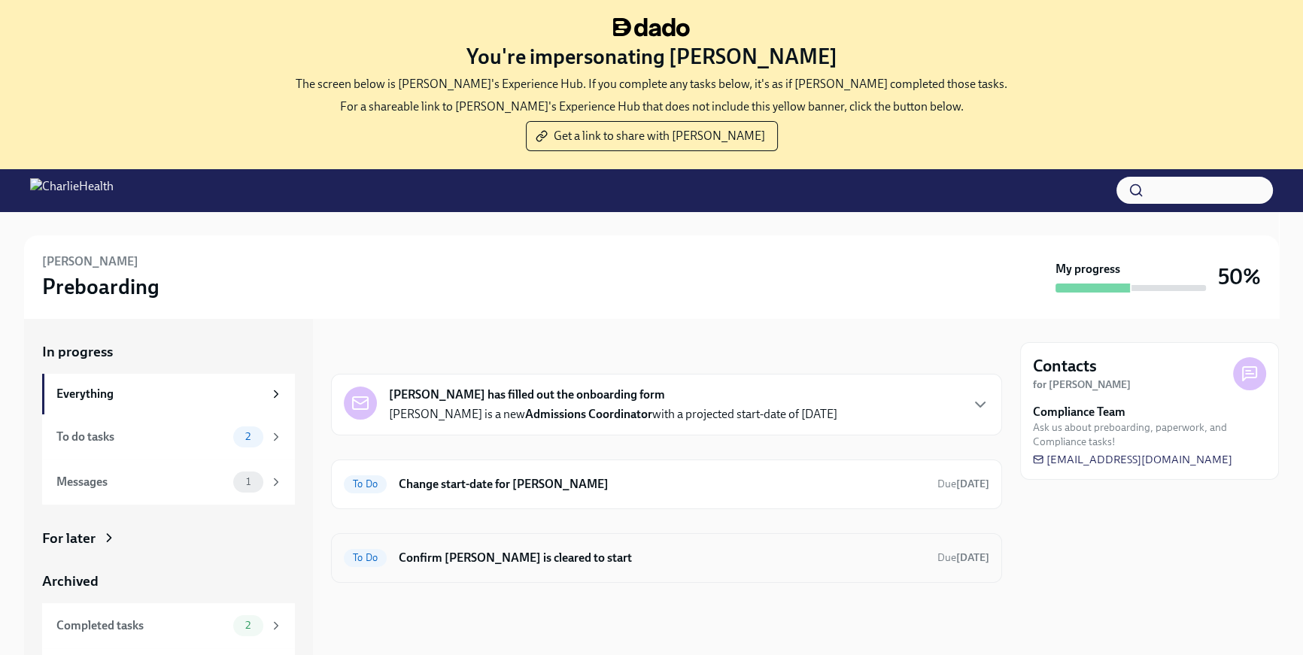
click at [640, 560] on h6 "Confirm [PERSON_NAME] is cleared to start" at bounding box center [662, 558] width 527 height 17
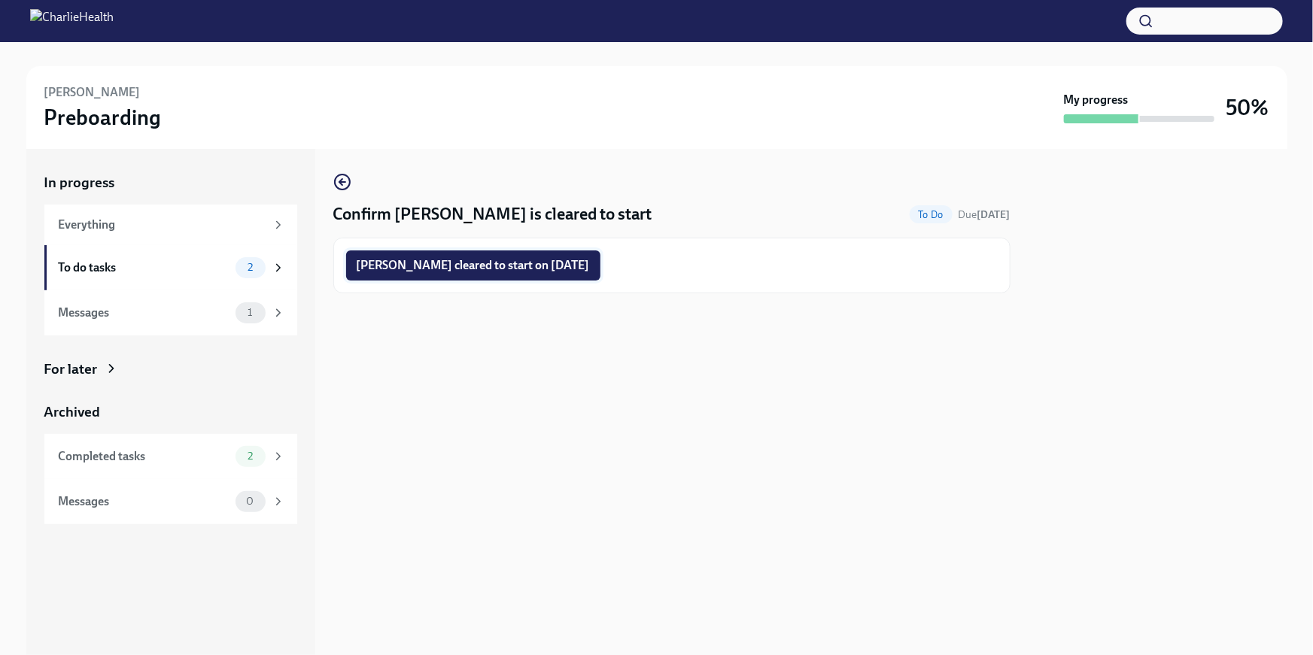
click at [518, 273] on button "Taylor Efurd cleared to start on 10/06/2025" at bounding box center [473, 265] width 254 height 30
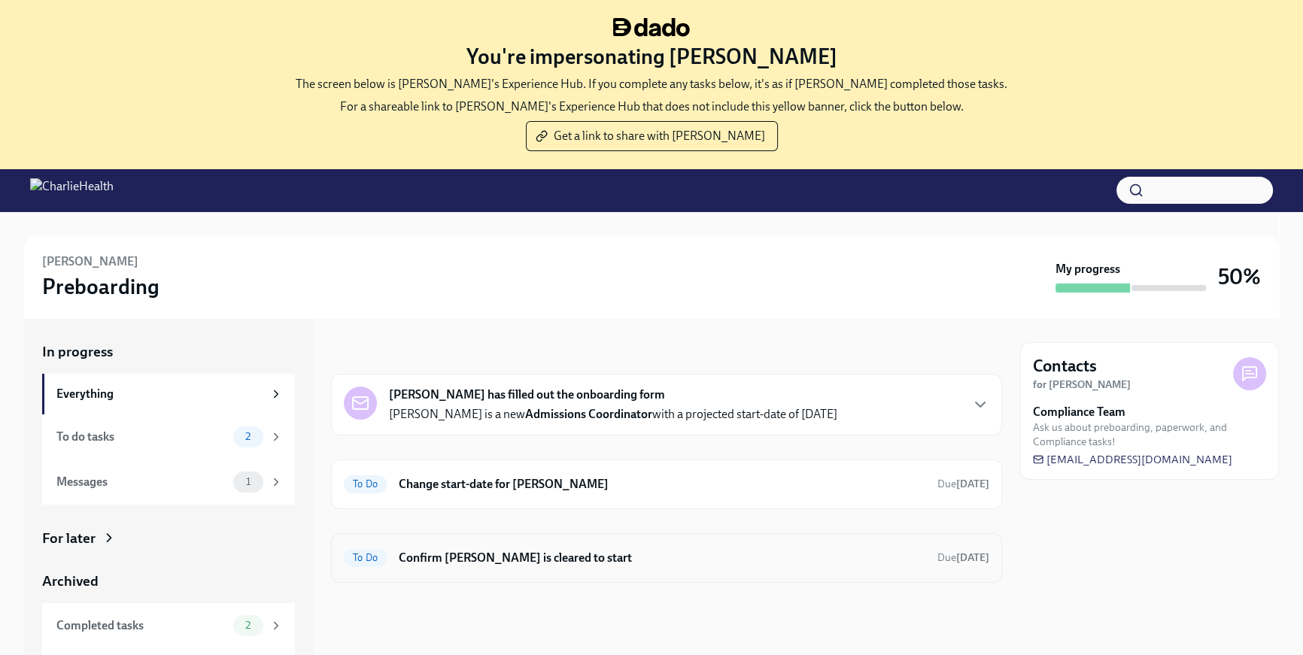
click at [551, 571] on div "To Do Confirm [PERSON_NAME] is cleared to start Due [DATE]" at bounding box center [666, 558] width 671 height 50
click at [686, 558] on h6 "Confirm [PERSON_NAME] is cleared to start" at bounding box center [662, 558] width 527 height 17
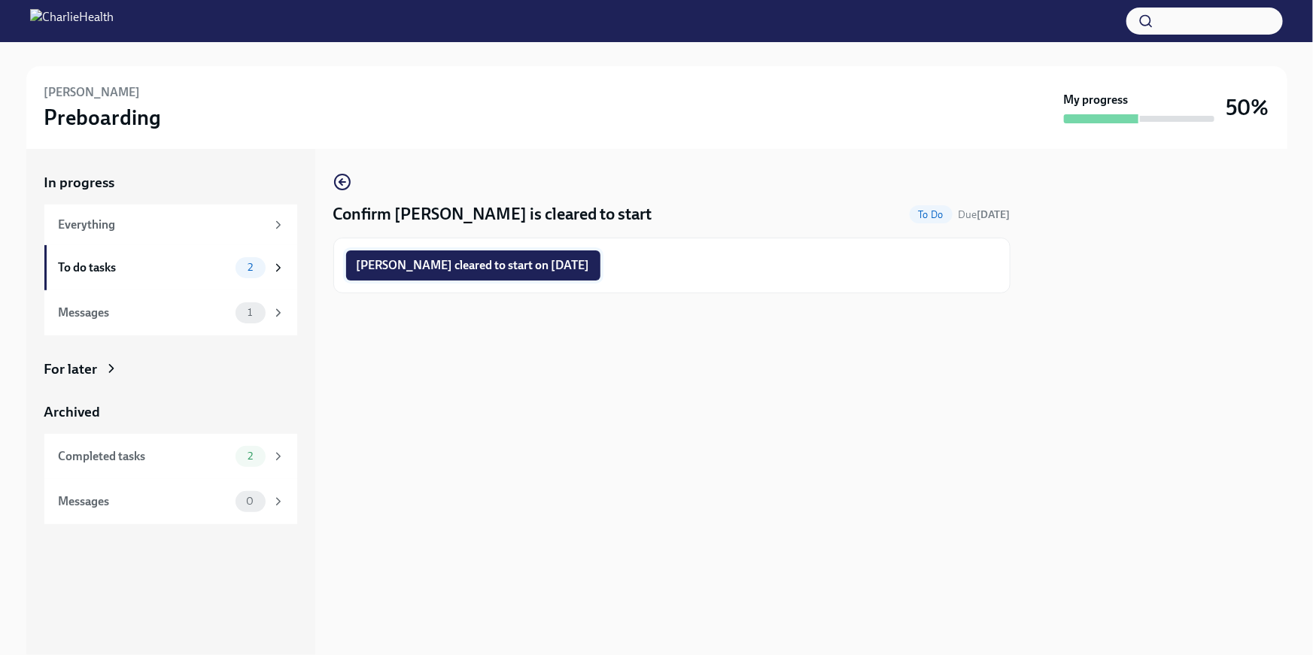
click at [545, 270] on span "[PERSON_NAME] cleared to start on [DATE]" at bounding box center [473, 265] width 233 height 15
